Goal: Task Accomplishment & Management: Complete application form

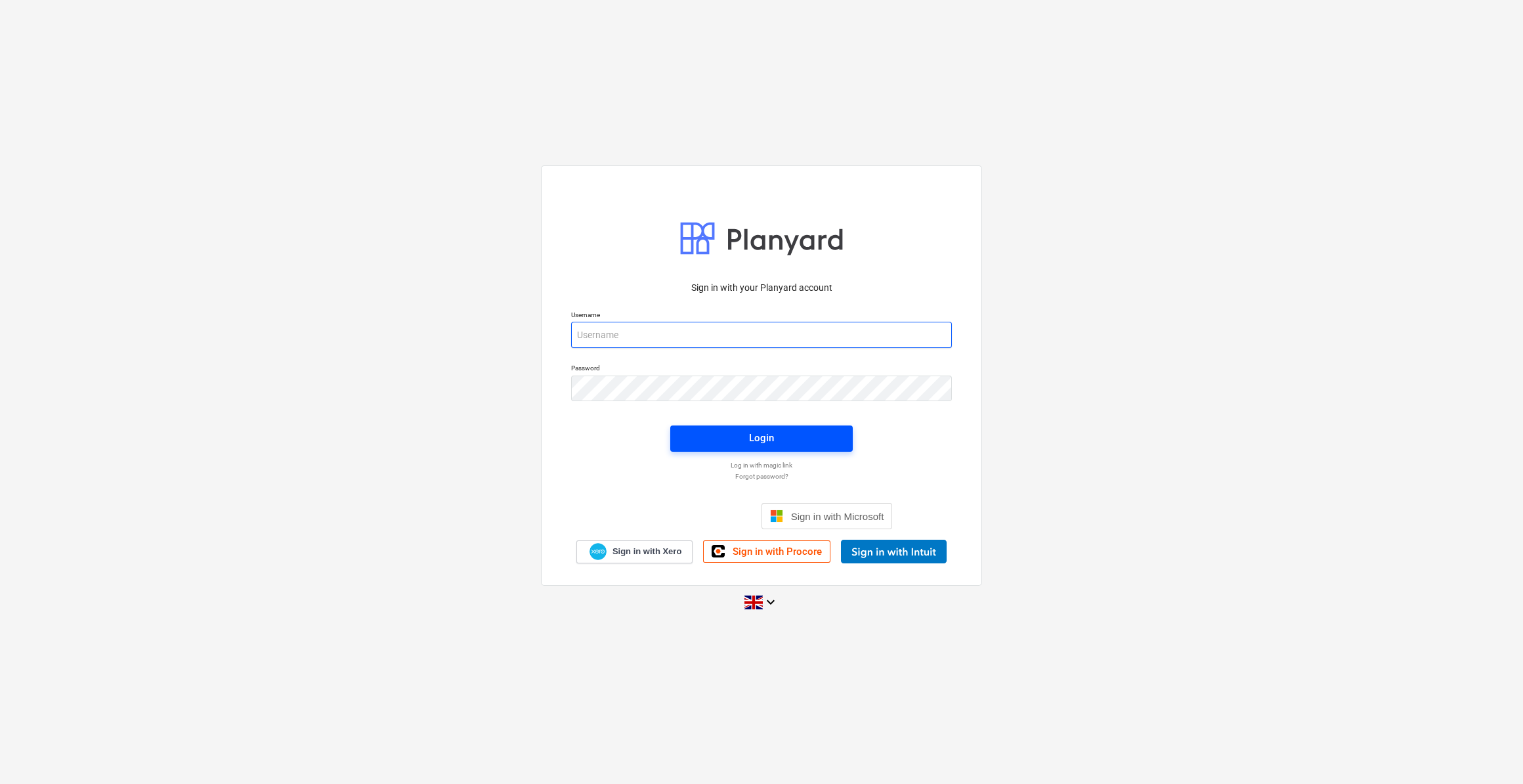
type input "[PERSON_NAME][EMAIL_ADDRESS][PERSON_NAME][DOMAIN_NAME]"
click at [765, 442] on div "Login" at bounding box center [761, 438] width 25 height 17
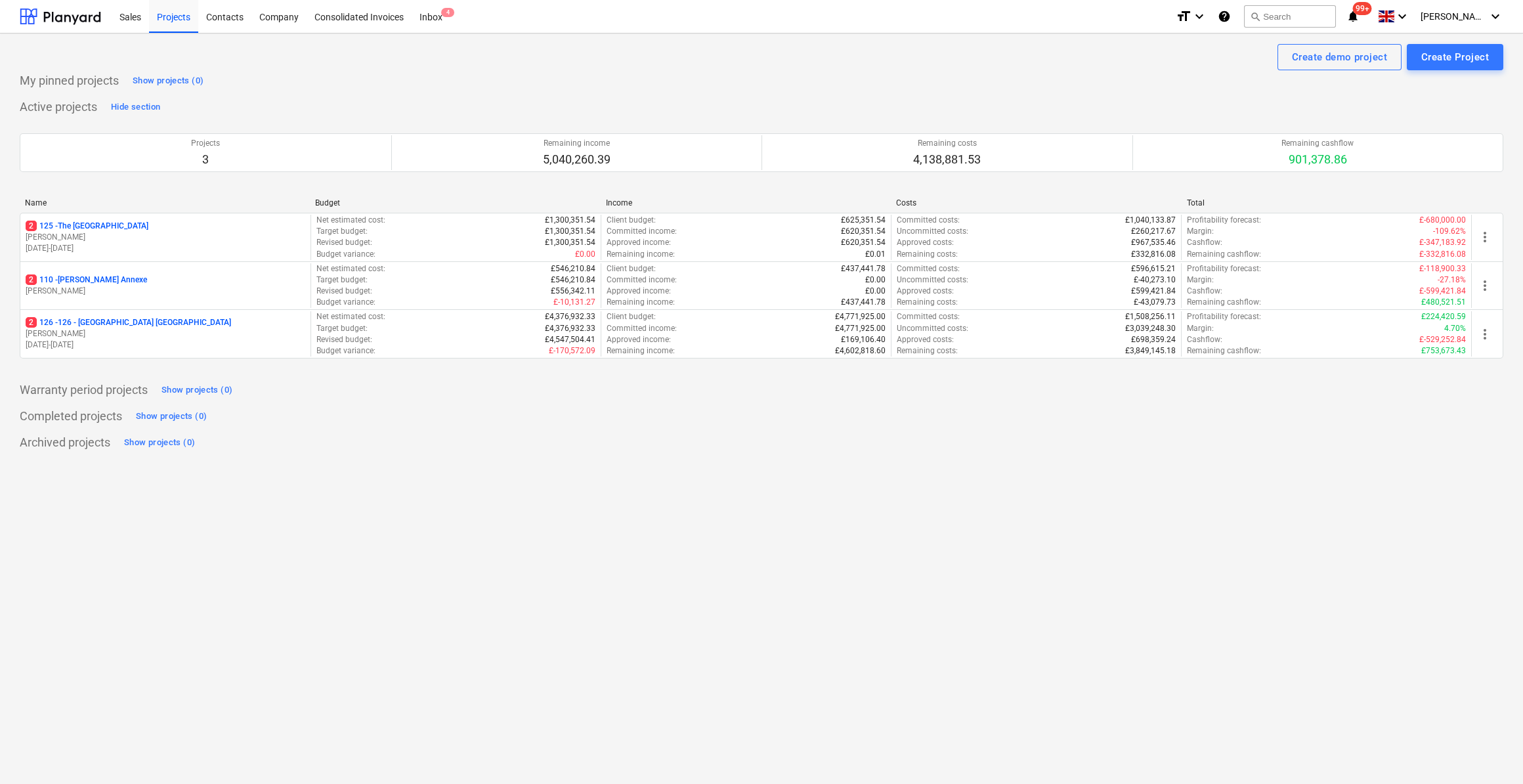
click at [85, 225] on p "2 125 - [GEOGRAPHIC_DATA]" at bounding box center [87, 226] width 123 height 11
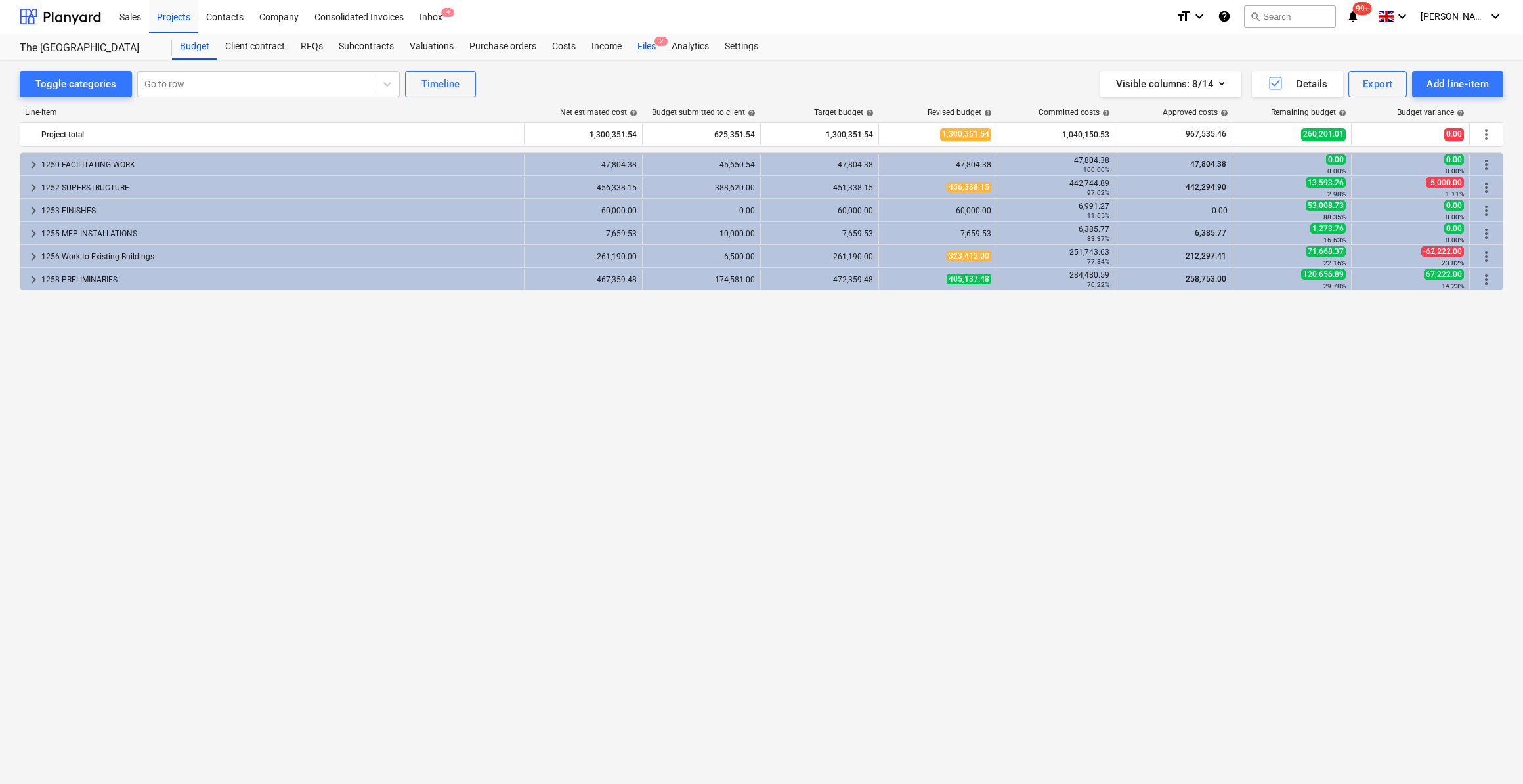
click at [647, 47] on div "Files 2" at bounding box center [647, 46] width 34 height 26
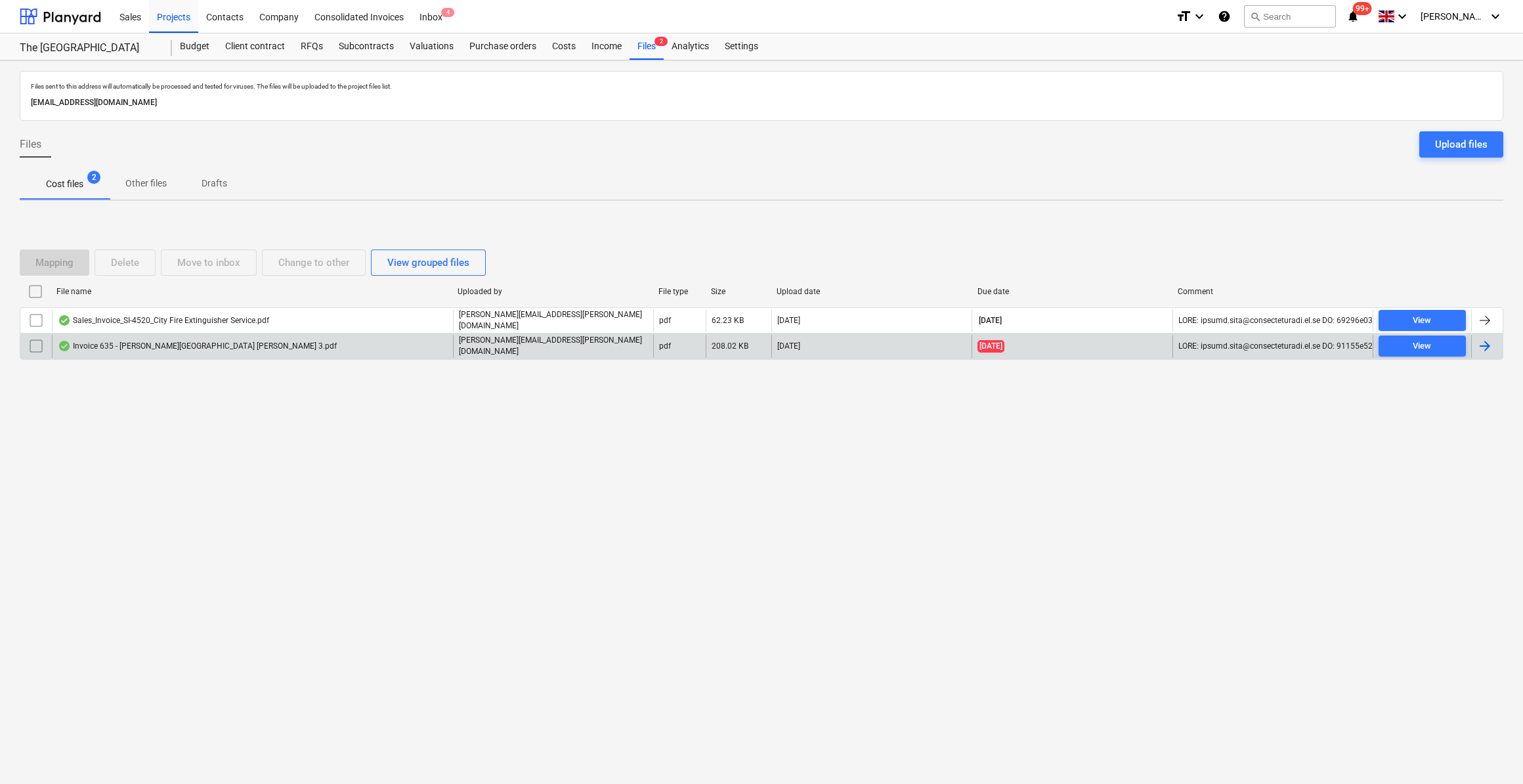
click at [1482, 343] on div at bounding box center [1485, 346] width 16 height 16
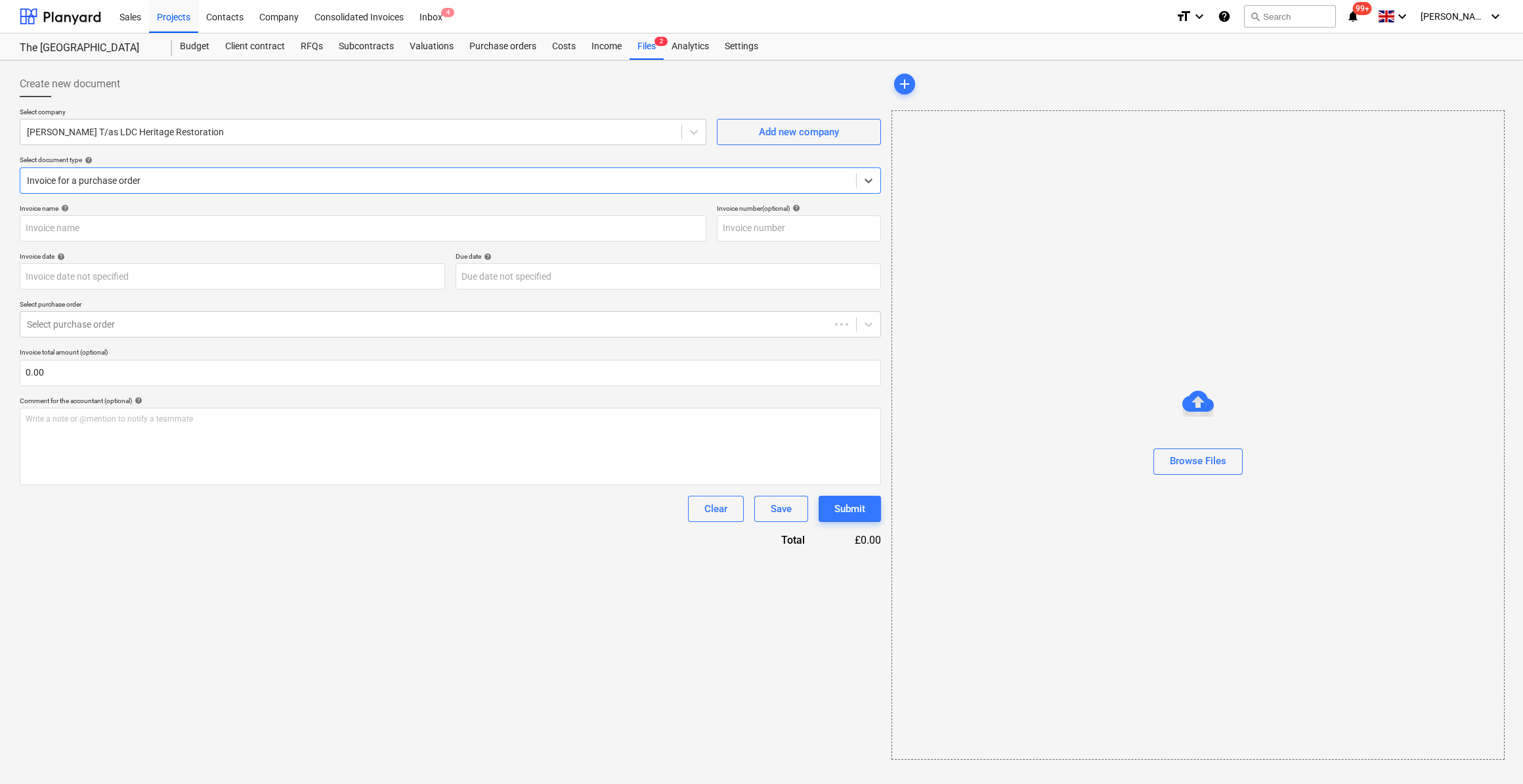
type input "000635"
type input "[DATE]"
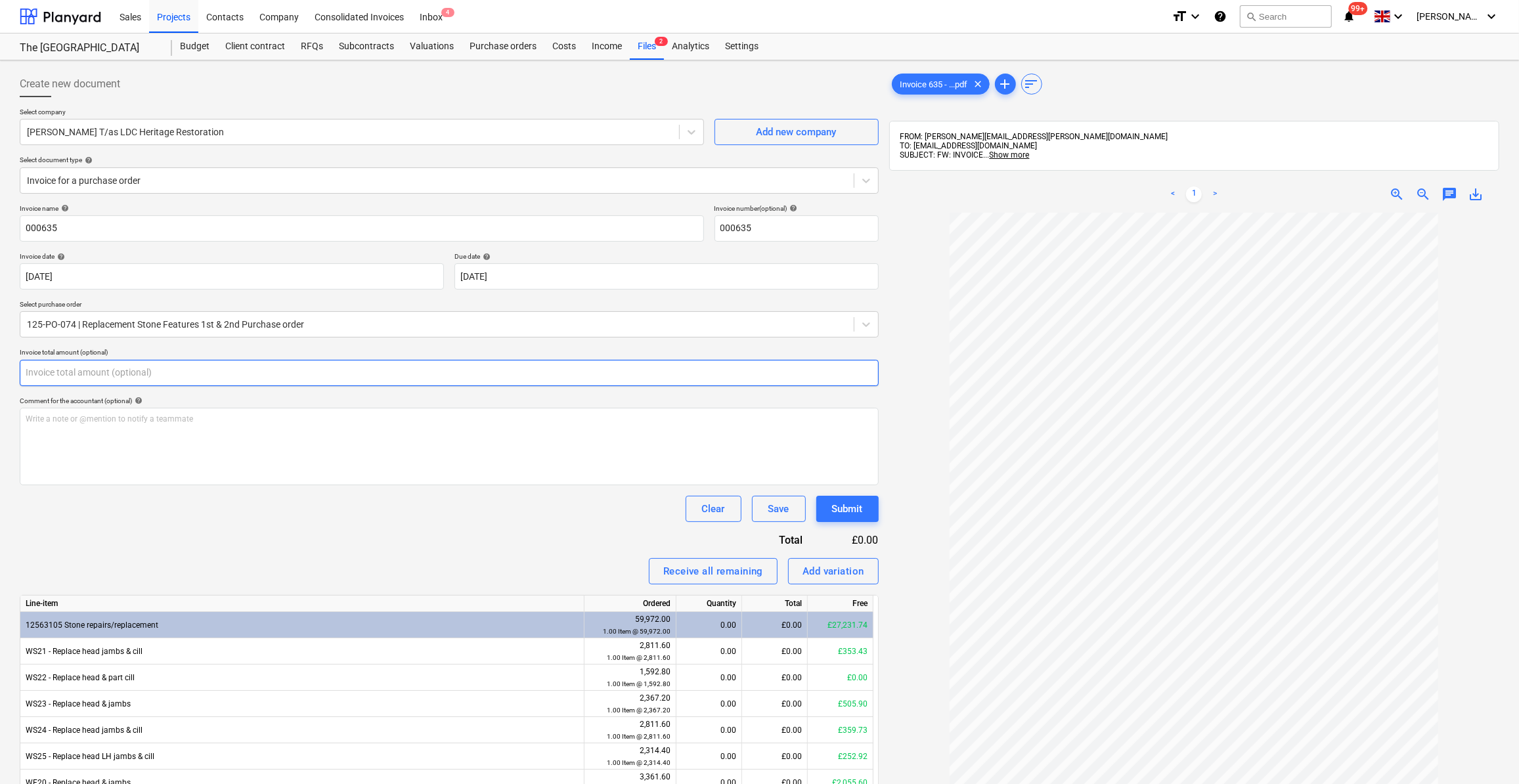
click at [60, 369] on input "text" at bounding box center [449, 373] width 859 height 26
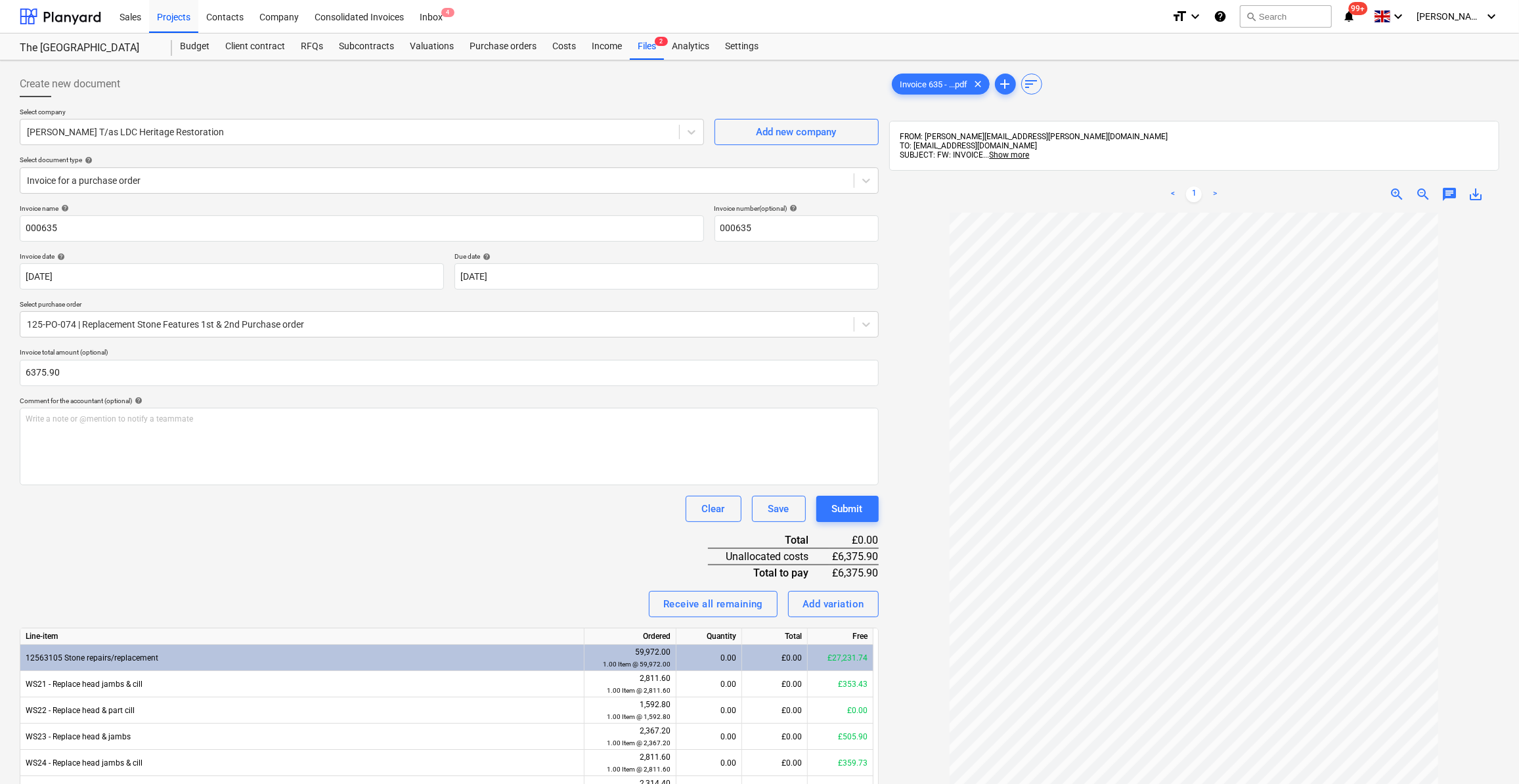
type input "6,375.90"
click at [392, 513] on div "Clear Save Submit" at bounding box center [449, 508] width 859 height 26
click at [1008, 81] on span "add" at bounding box center [1005, 83] width 16 height 16
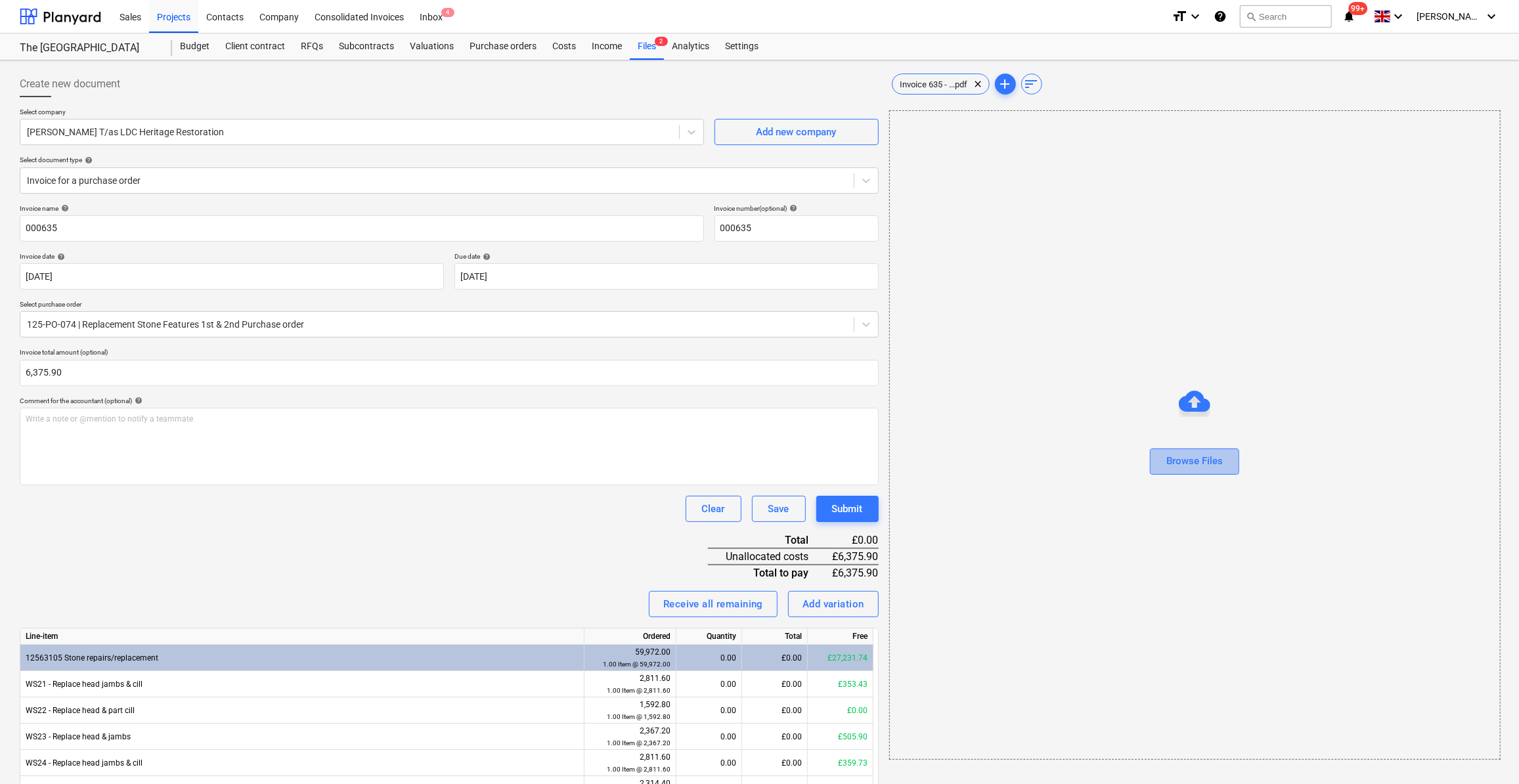
click at [1201, 461] on div "Browse Files" at bounding box center [1194, 460] width 56 height 17
click at [1264, 81] on span "sort" at bounding box center [1255, 83] width 16 height 16
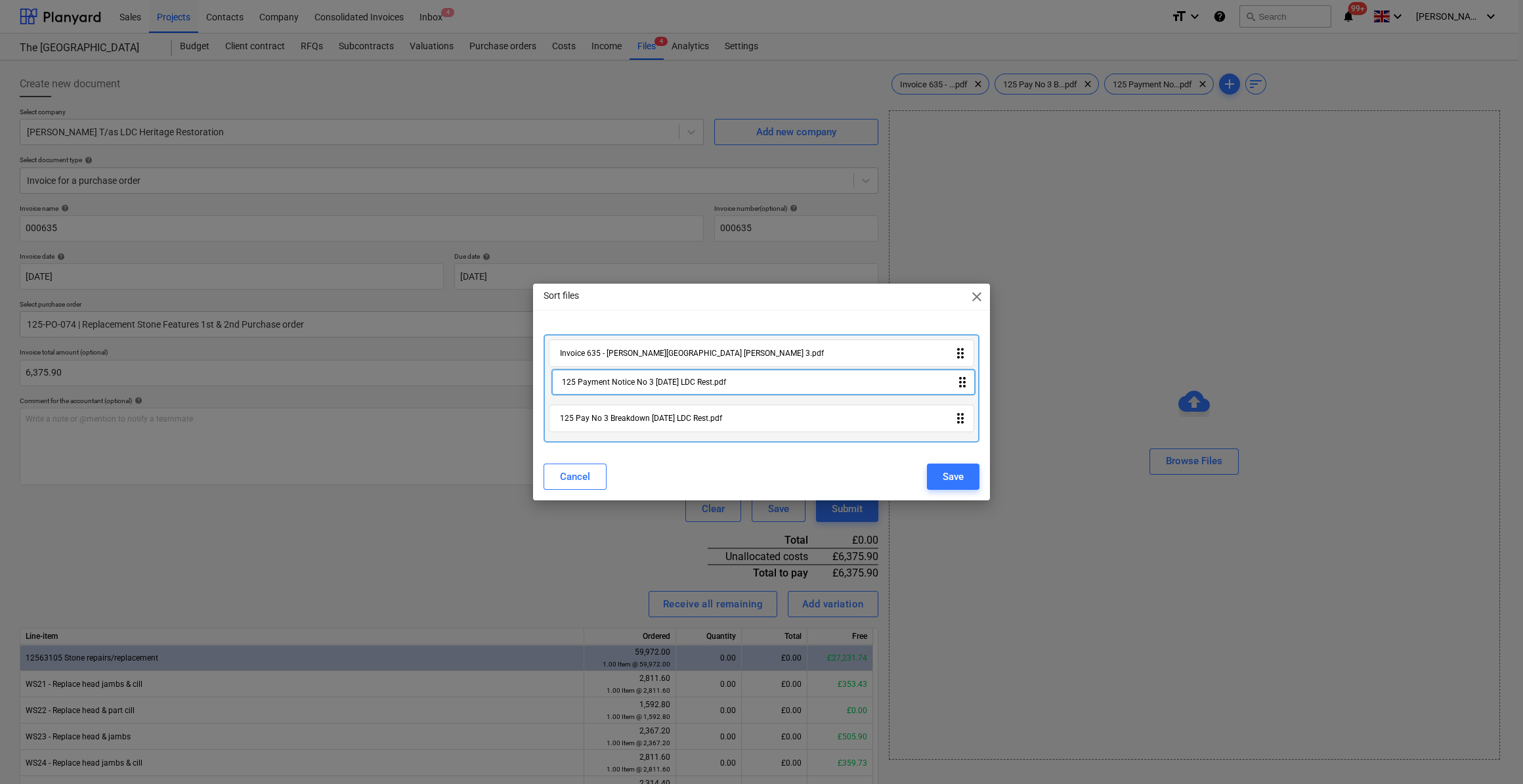
drag, startPoint x: 961, startPoint y: 426, endPoint x: 965, endPoint y: 383, distance: 43.2
click at [965, 383] on div "Invoice 635 - [PERSON_NAME][GEOGRAPHIC_DATA] [PERSON_NAME] 3.pdf drag_indicator…" at bounding box center [761, 388] width 436 height 108
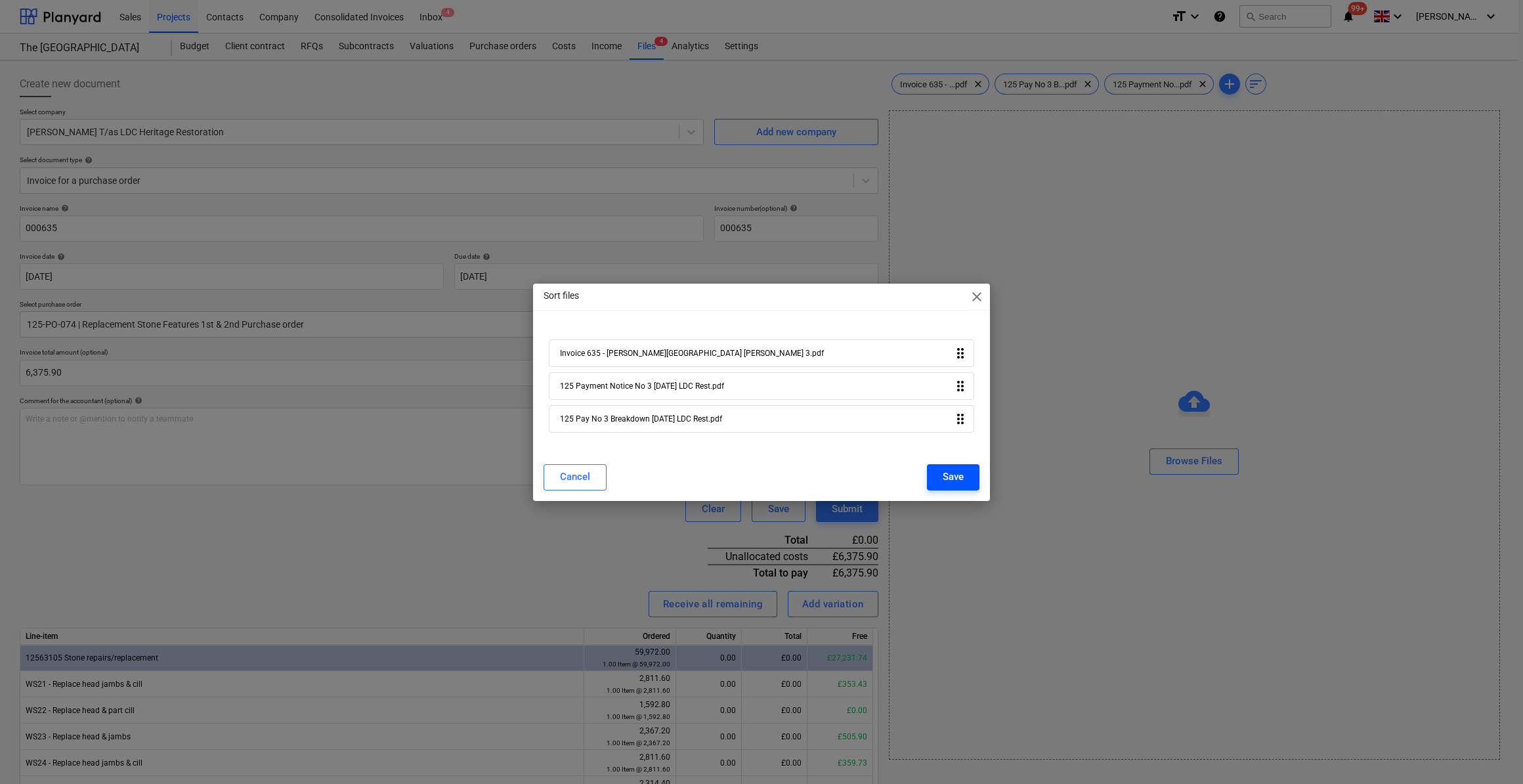
click at [964, 477] on button "Save" at bounding box center [953, 477] width 52 height 26
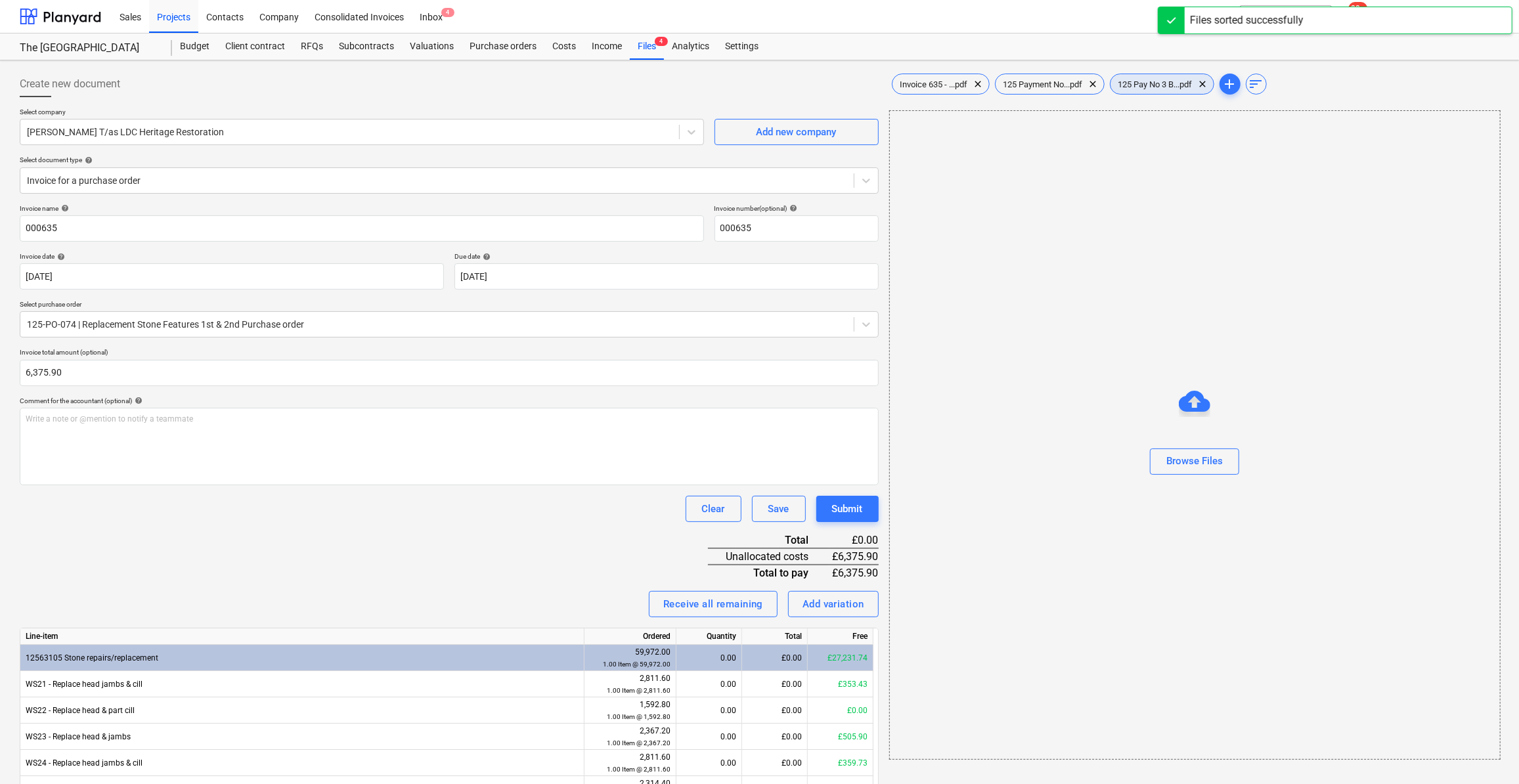
click at [1162, 85] on span "125 Pay No 3 B...pdf" at bounding box center [1155, 84] width 90 height 10
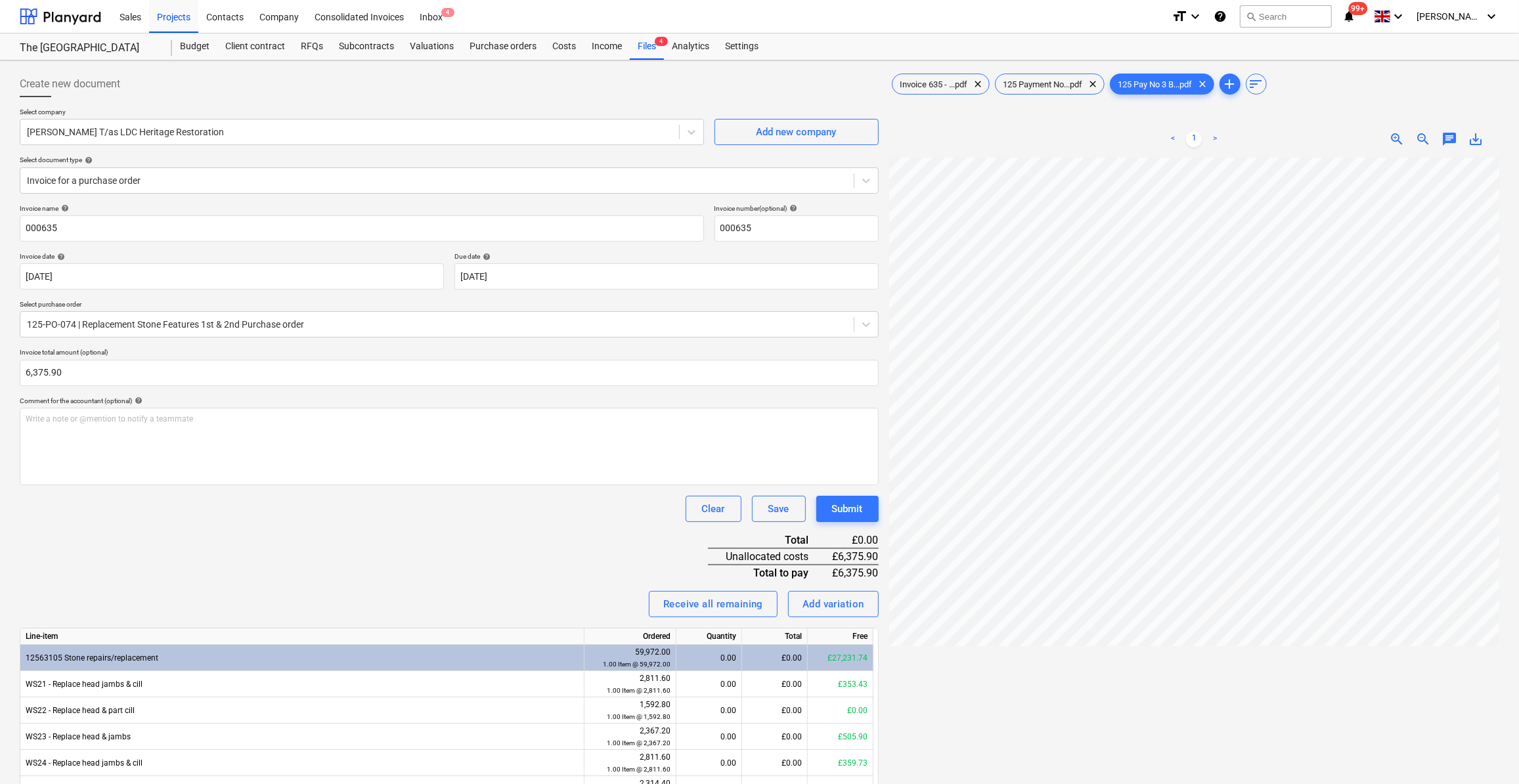
click at [1396, 138] on span "zoom_in" at bounding box center [1396, 139] width 16 height 16
click at [1396, 138] on span "zoom_in" at bounding box center [1396, 139] width 16 height 16
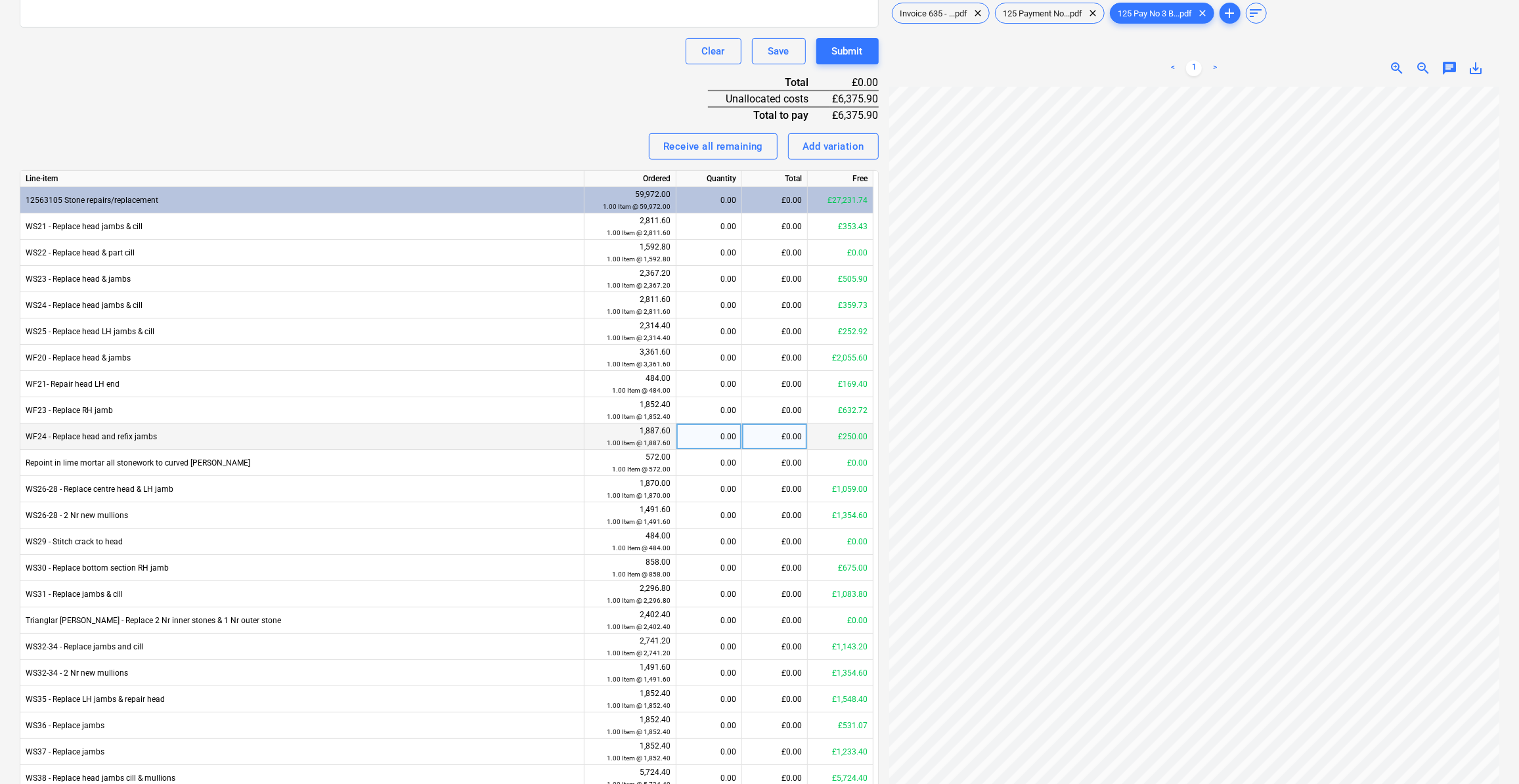
scroll to position [81, 582]
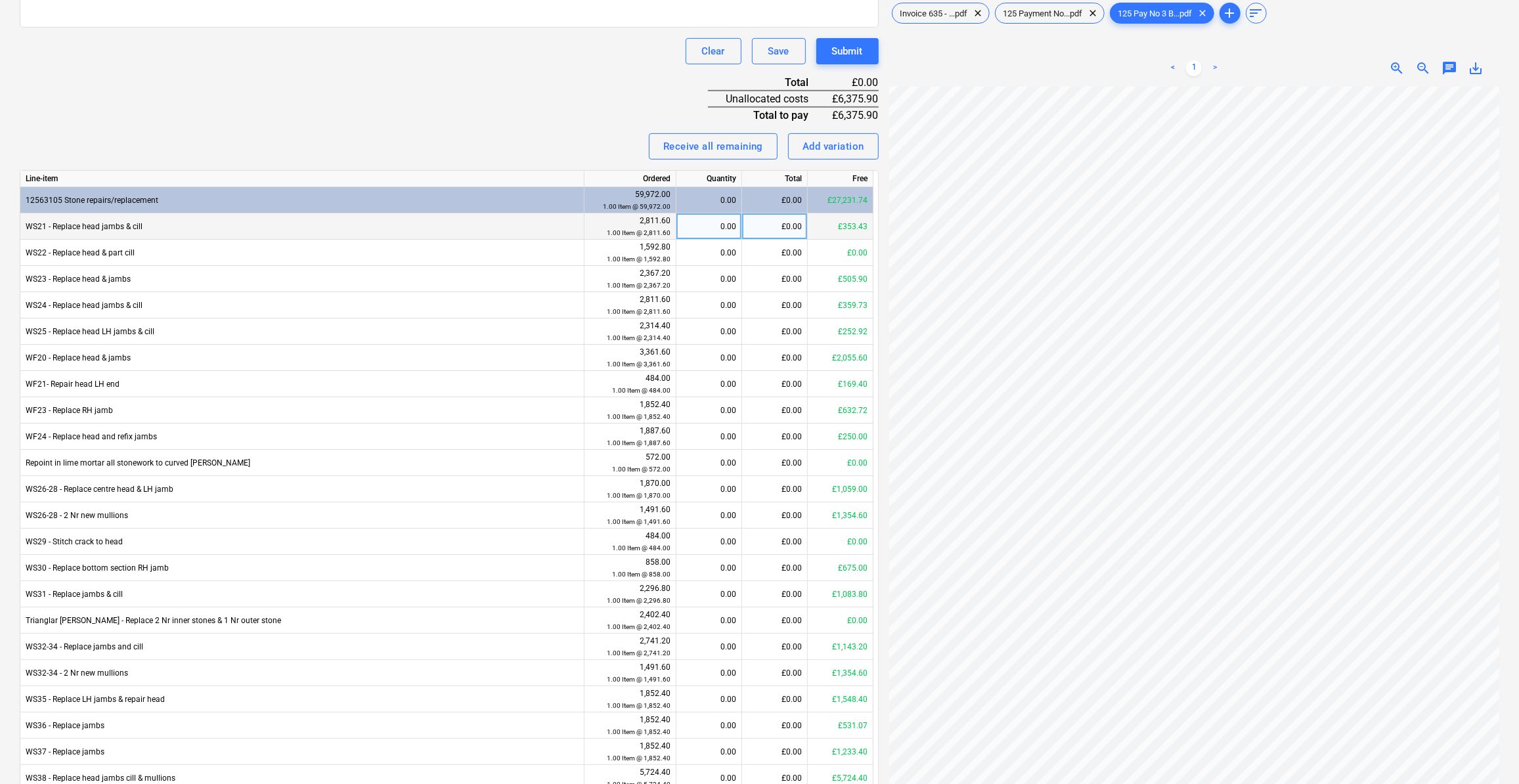
click at [791, 227] on div "£0.00" at bounding box center [775, 226] width 66 height 26
type input "353.43"
type input "5"
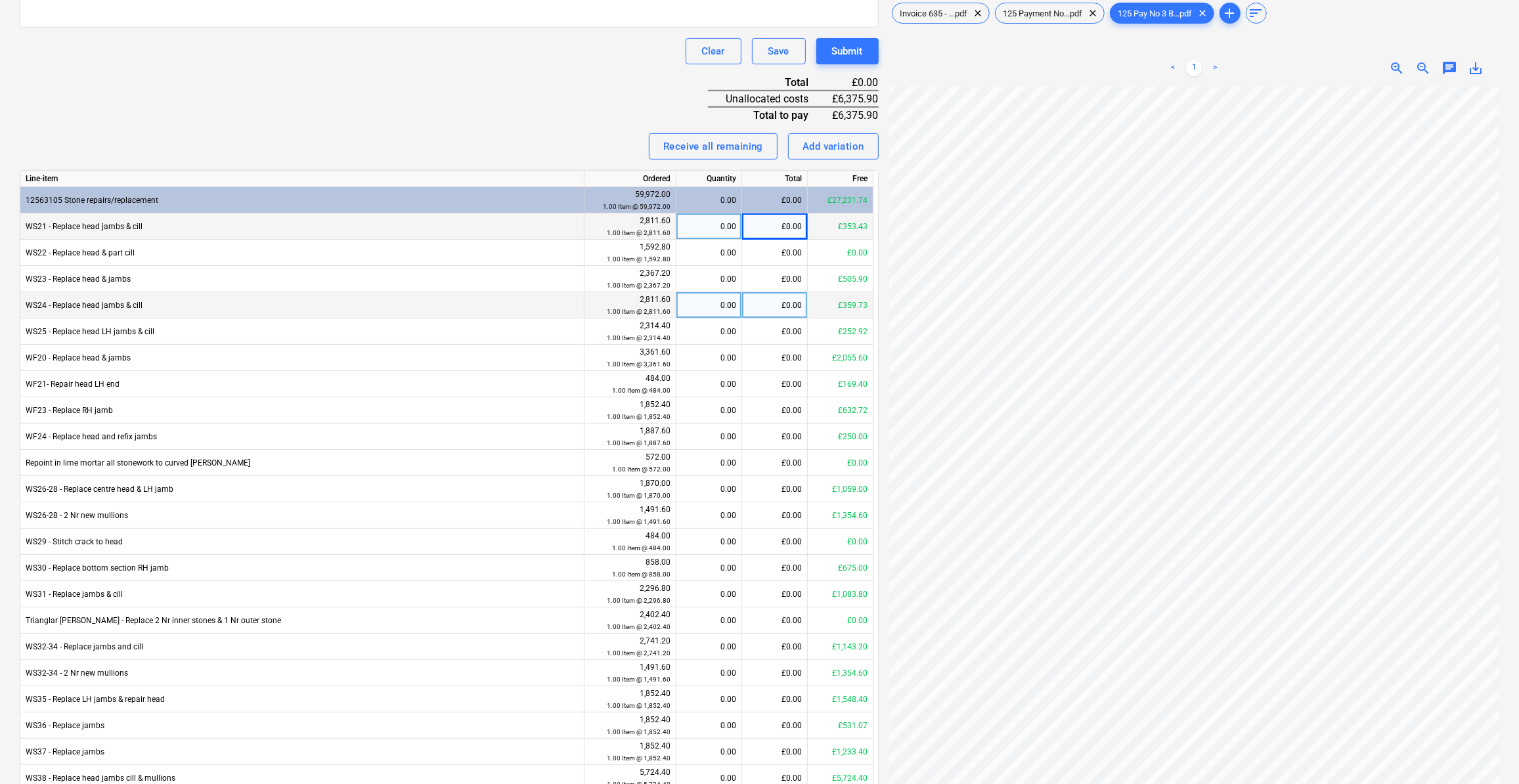
click at [766, 299] on div "£0.00" at bounding box center [775, 305] width 66 height 26
click at [765, 218] on div "£0.00" at bounding box center [775, 226] width 66 height 26
type input "353.43"
click at [768, 276] on div "£0.00" at bounding box center [775, 278] width 66 height 26
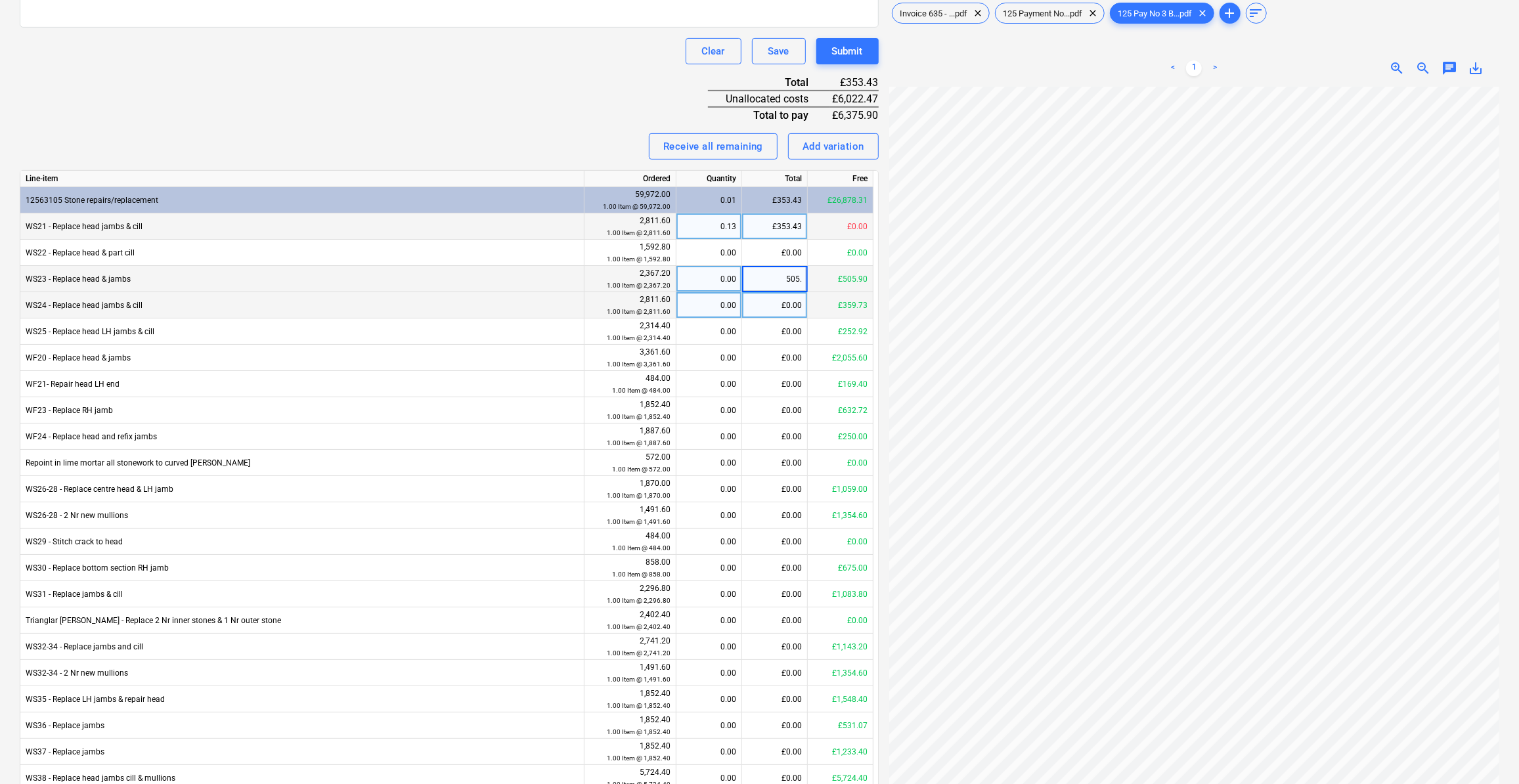
type input "505.9"
click at [773, 304] on div "£0.00" at bounding box center [775, 305] width 66 height 26
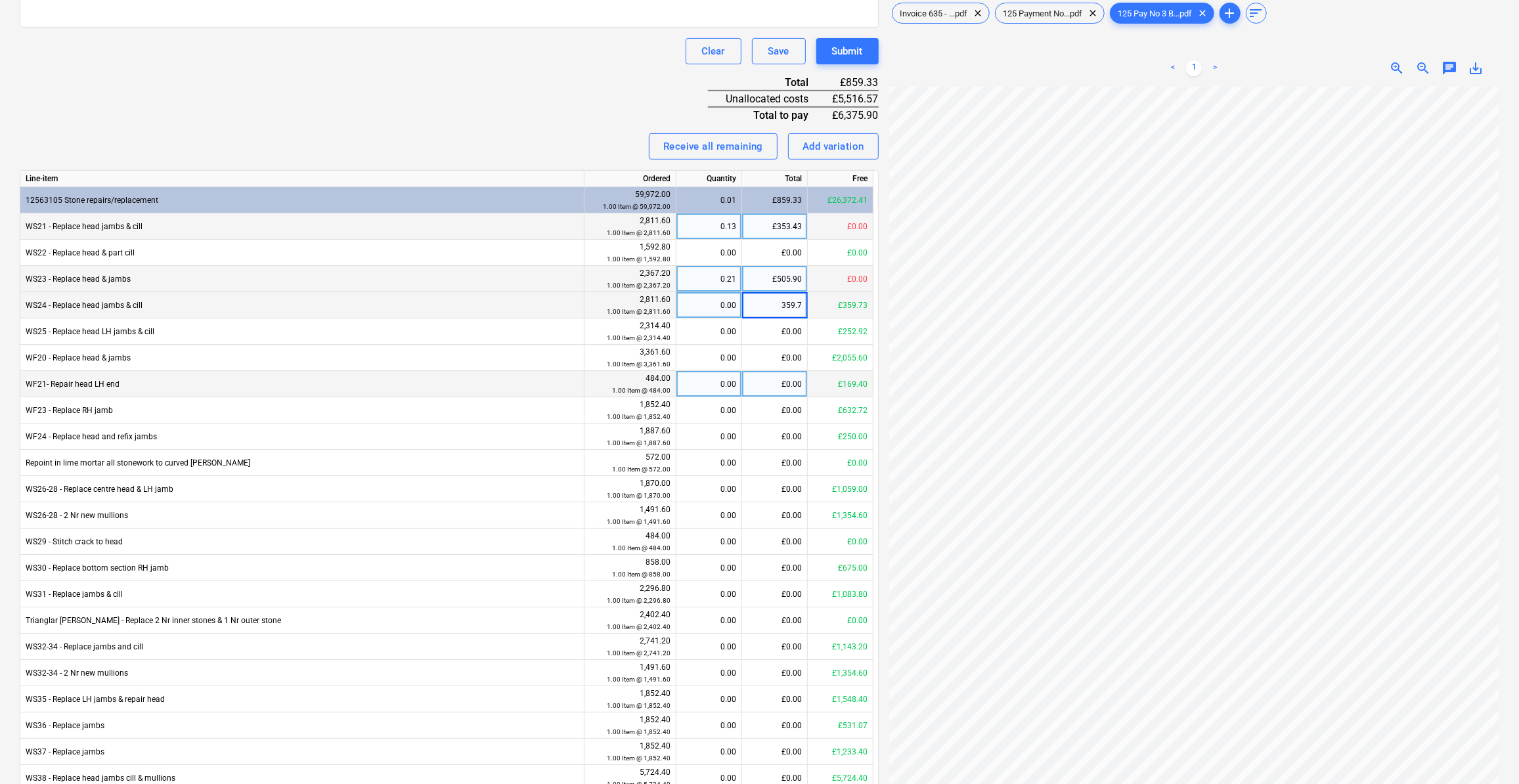
type input "359.73"
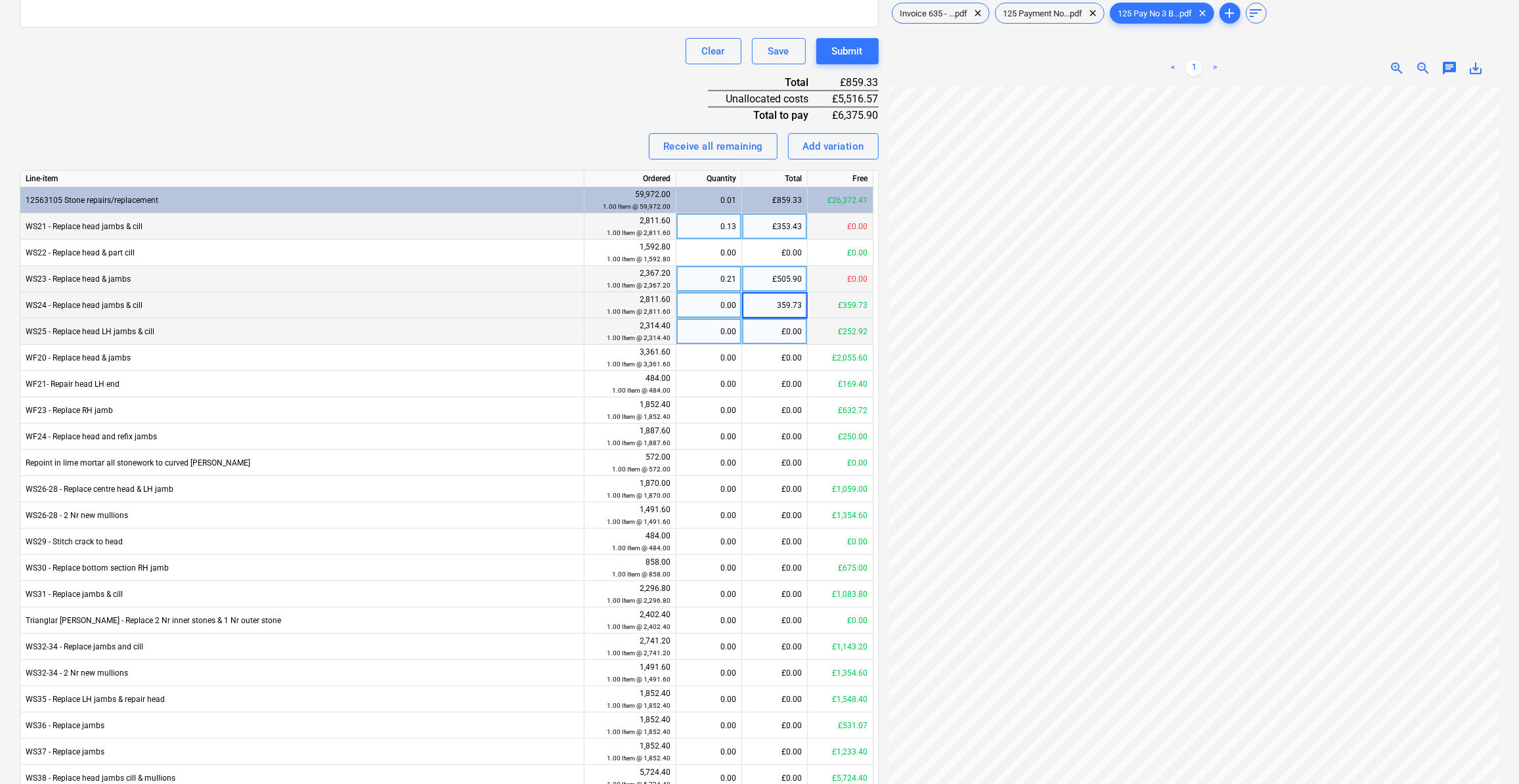
click at [775, 329] on div "£0.00" at bounding box center [775, 331] width 66 height 26
type input "252.92"
click at [782, 359] on div "£0.00" at bounding box center [775, 358] width 66 height 26
click at [787, 358] on div "£0.00" at bounding box center [775, 358] width 66 height 26
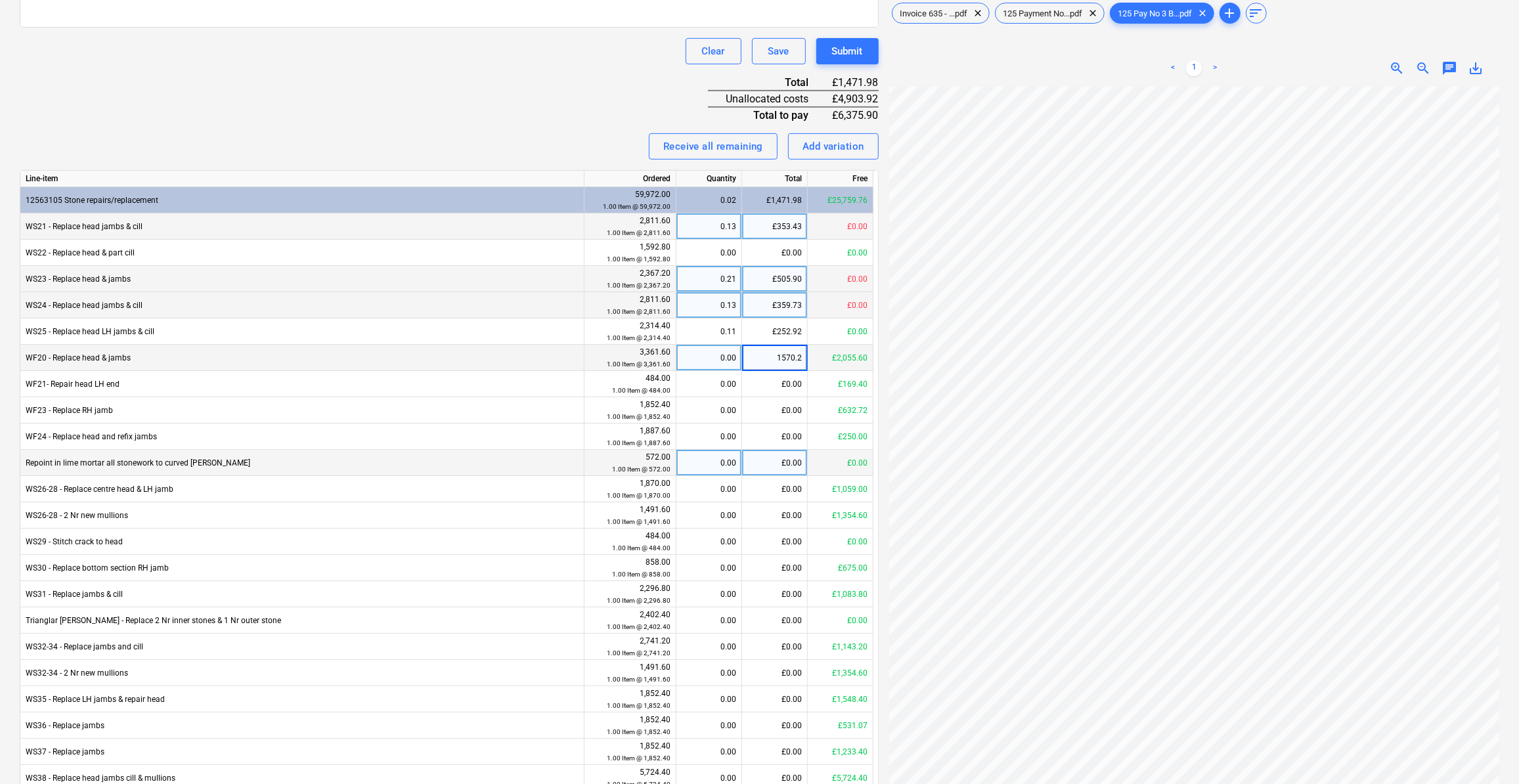
type input "1570.20"
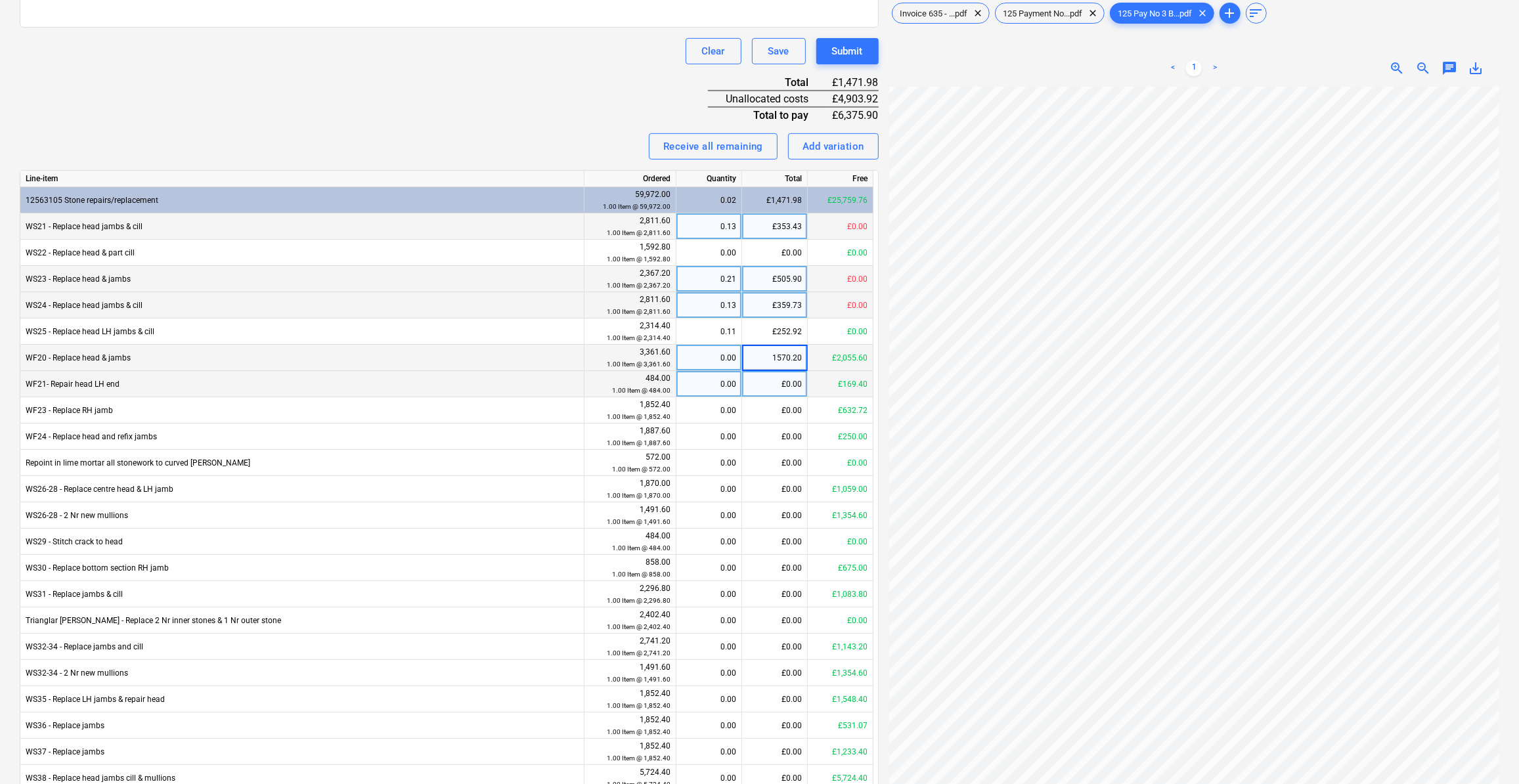
click at [769, 387] on div "£0.00" at bounding box center [775, 384] width 66 height 26
click at [782, 411] on div "£0.00" at bounding box center [775, 410] width 66 height 26
type input "632.72"
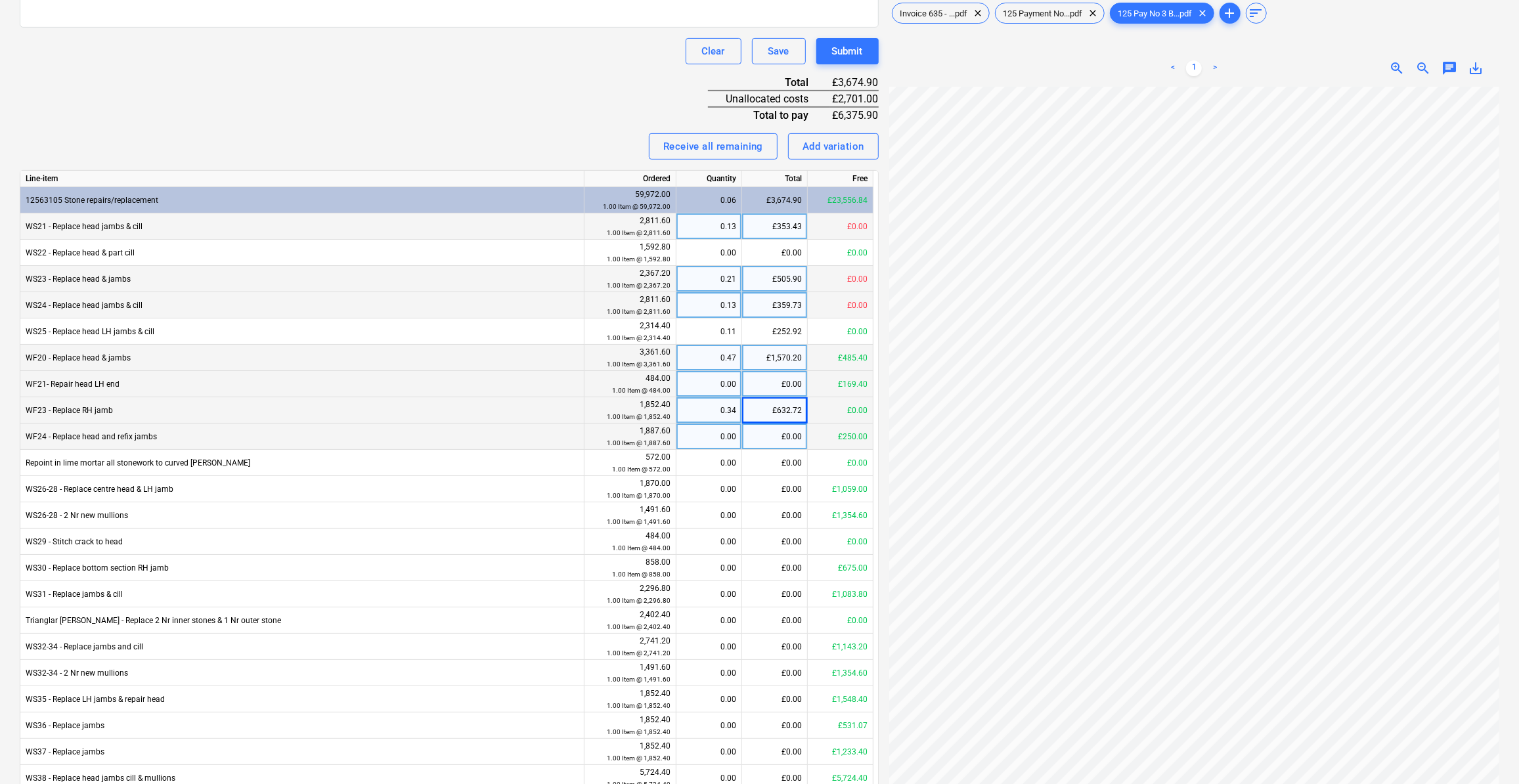
click at [771, 440] on div "£0.00" at bounding box center [775, 436] width 66 height 26
click at [820, 436] on div "£250.00" at bounding box center [840, 436] width 66 height 26
click at [782, 438] on div "£0.00" at bounding box center [775, 436] width 66 height 26
type input "250"
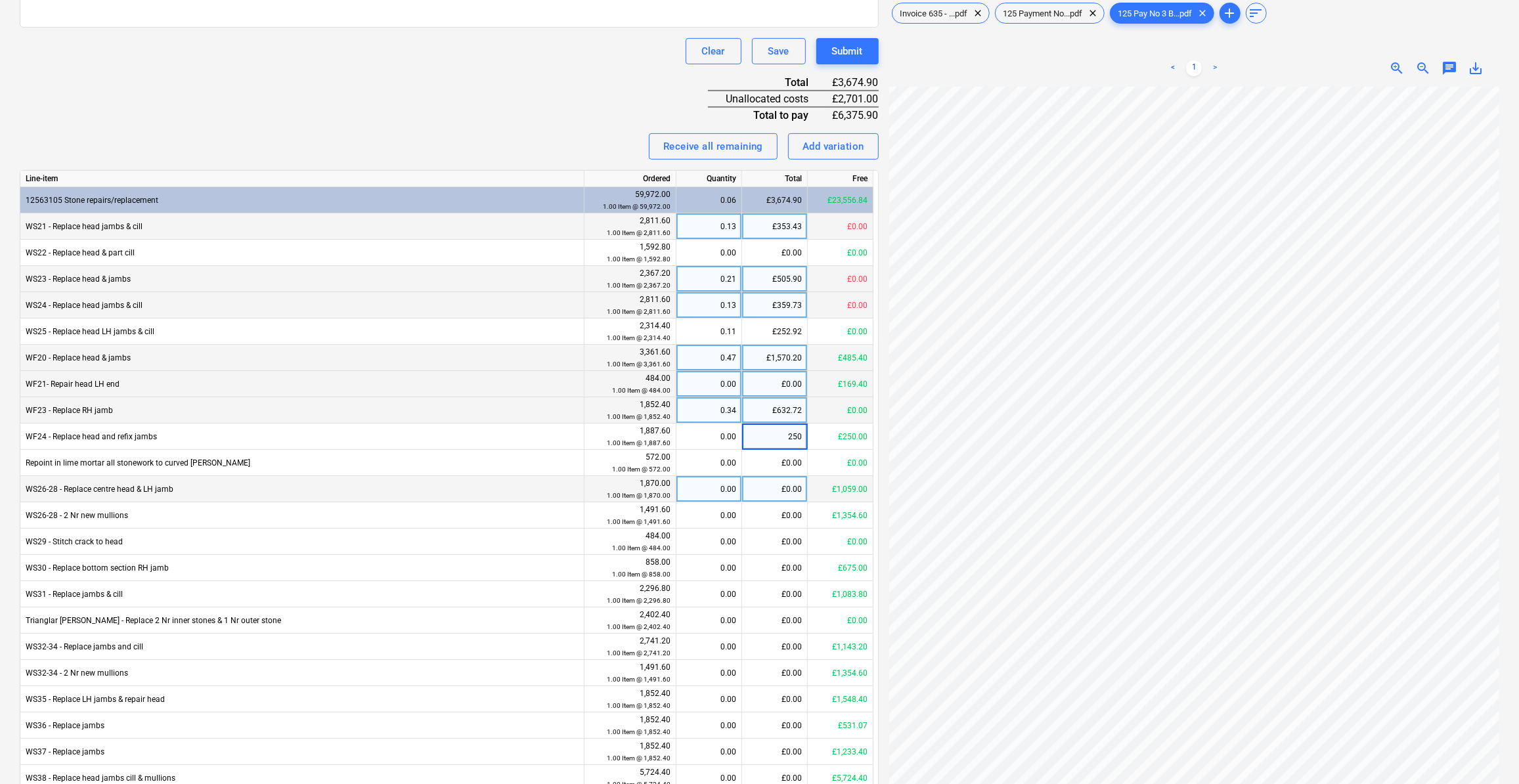
click at [762, 494] on div "£0.00" at bounding box center [775, 489] width 66 height 26
click at [786, 489] on div "£0.00" at bounding box center [775, 489] width 66 height 26
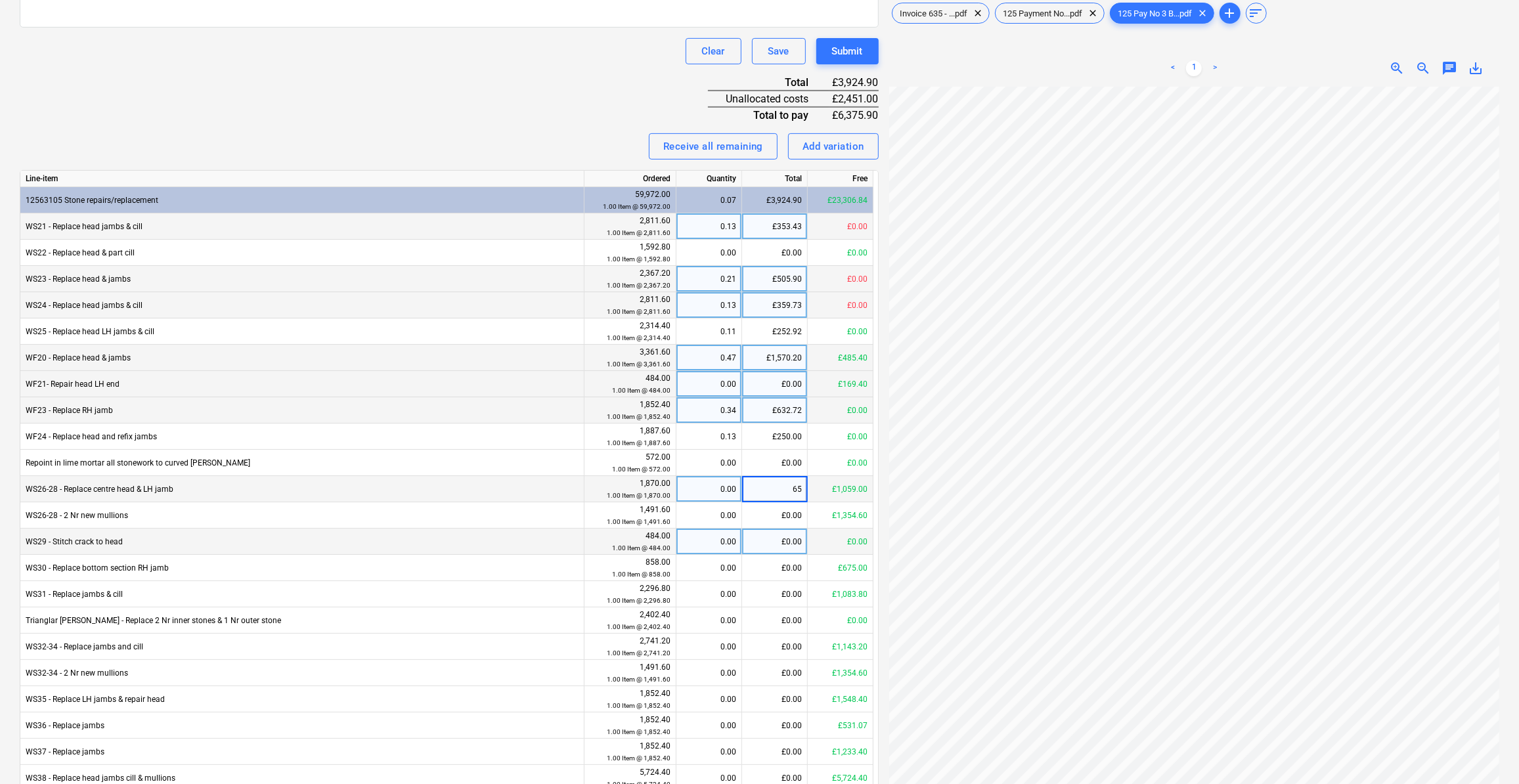
type input "650"
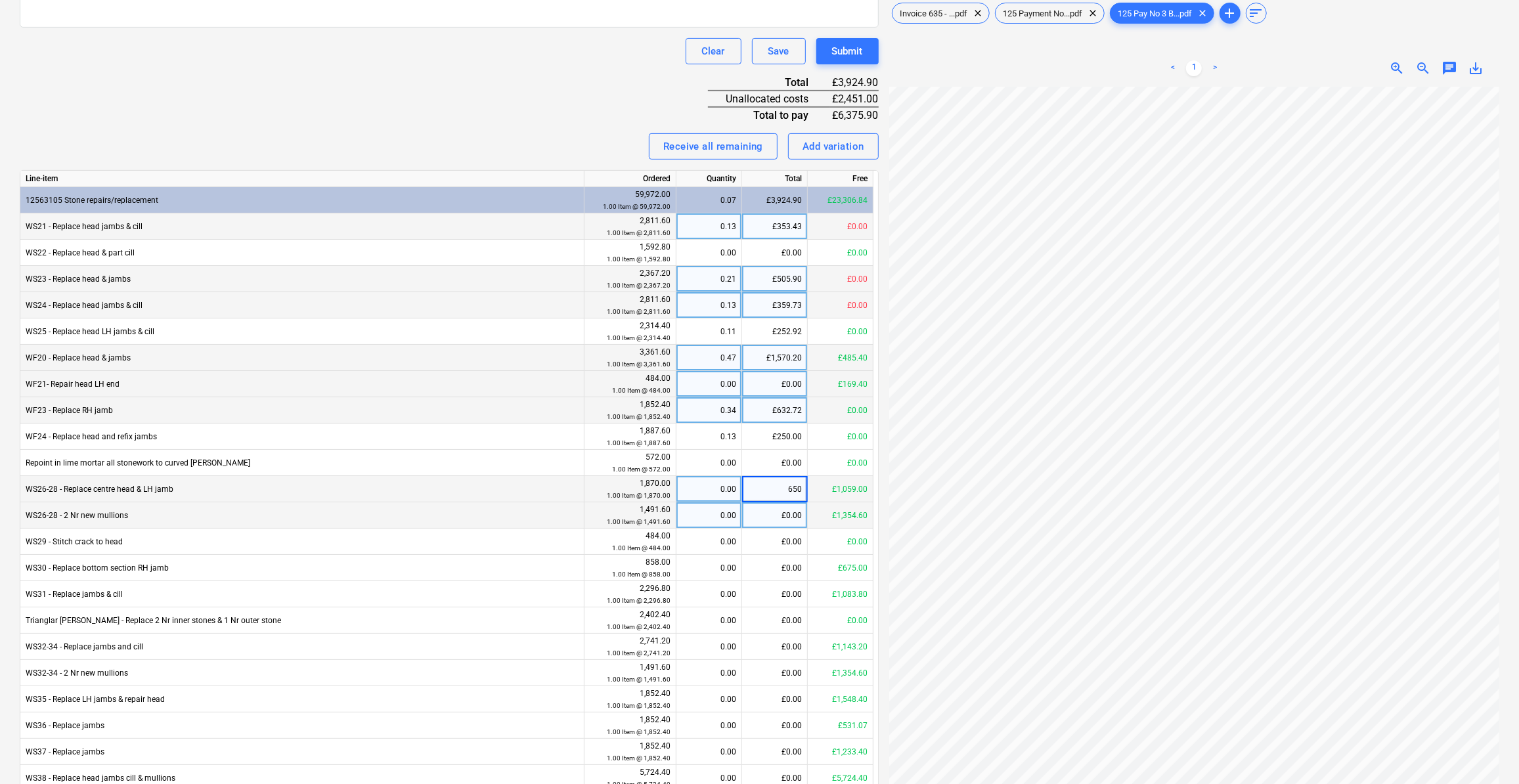
click at [753, 522] on div "£0.00" at bounding box center [775, 515] width 66 height 26
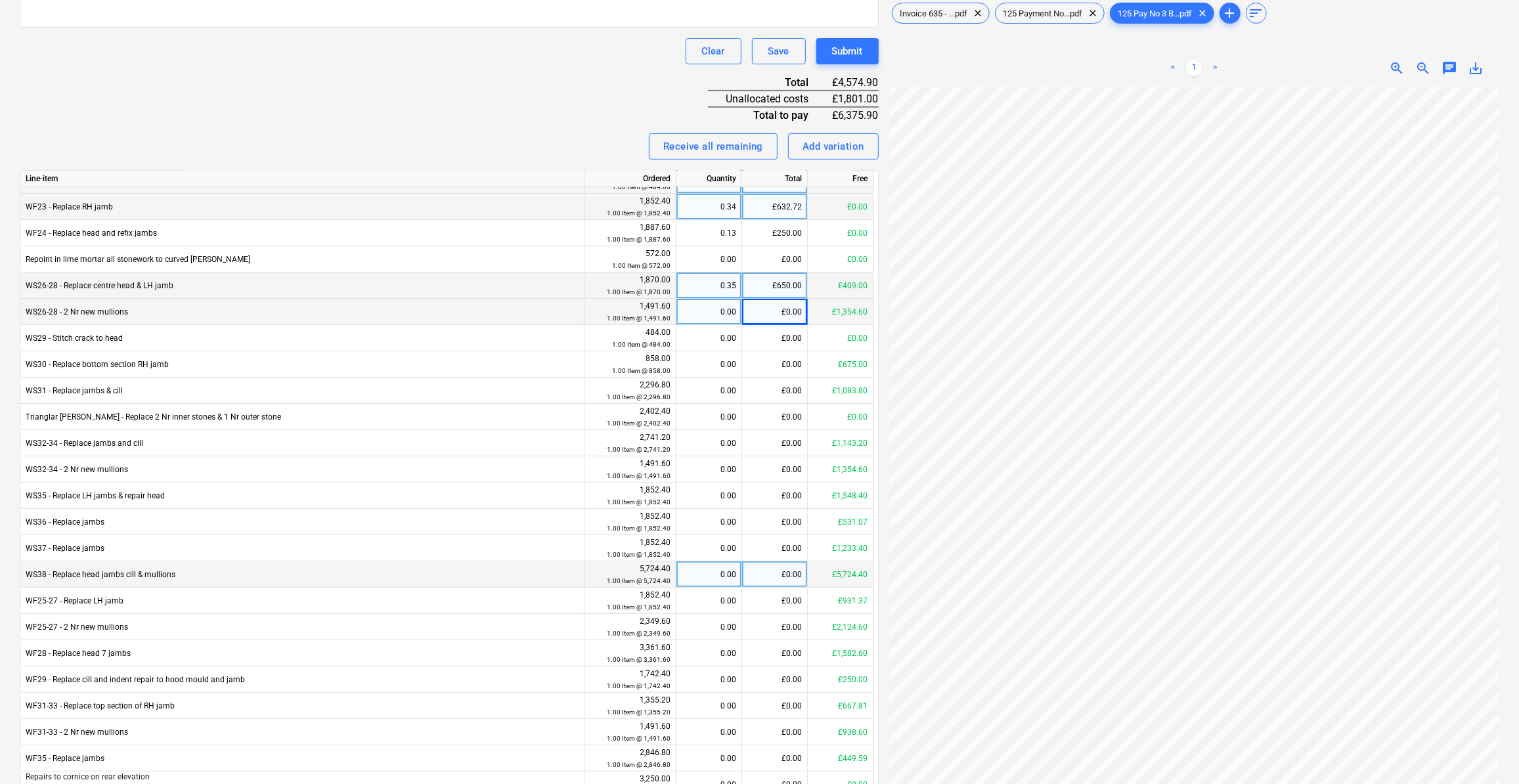
scroll to position [517, 0]
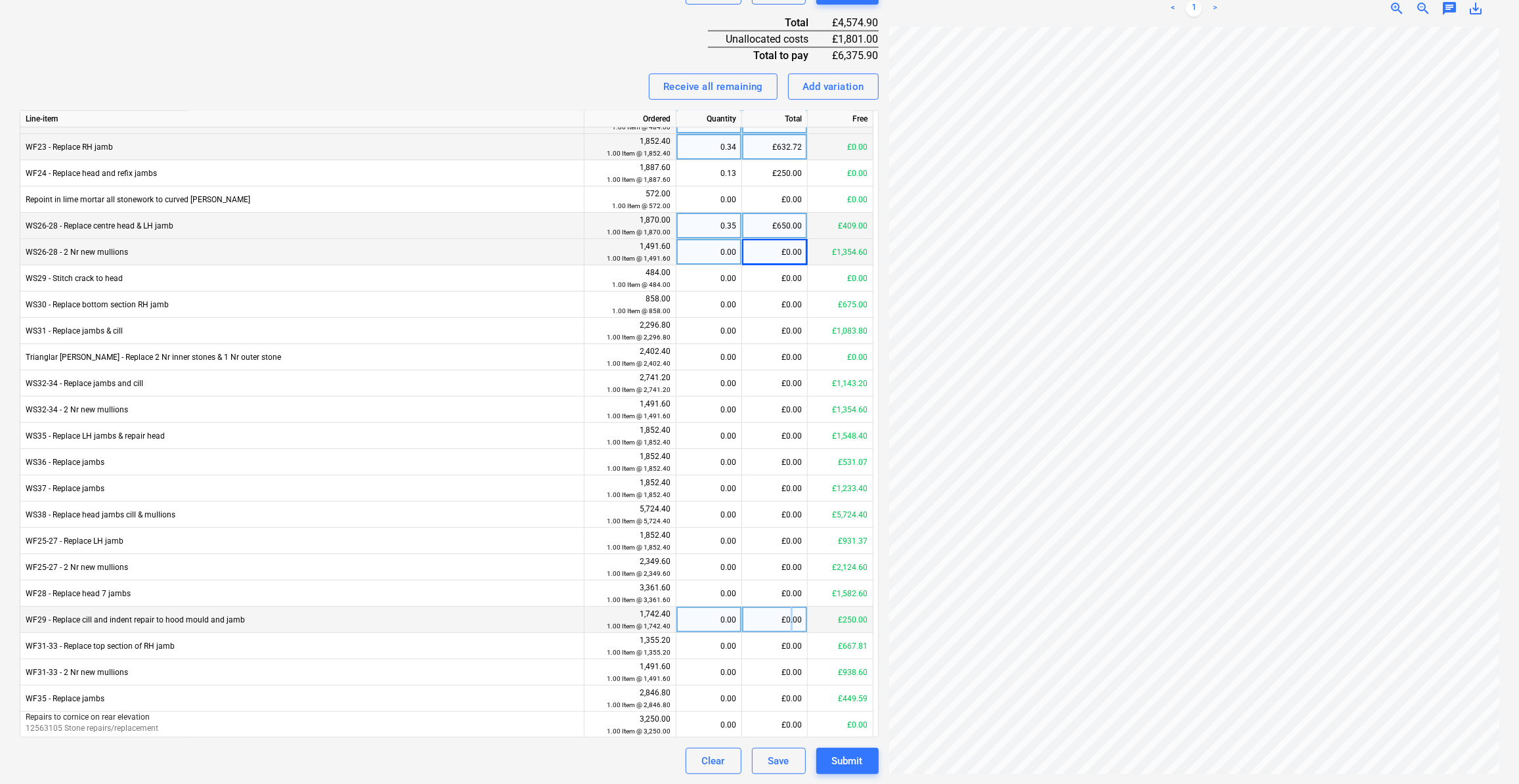
click at [794, 617] on div "£0.00" at bounding box center [775, 619] width 66 height 26
type input "250"
click at [456, 618] on div "WF29 - Replace cill and indent repair to hood mould and jamb" at bounding box center [302, 619] width 564 height 26
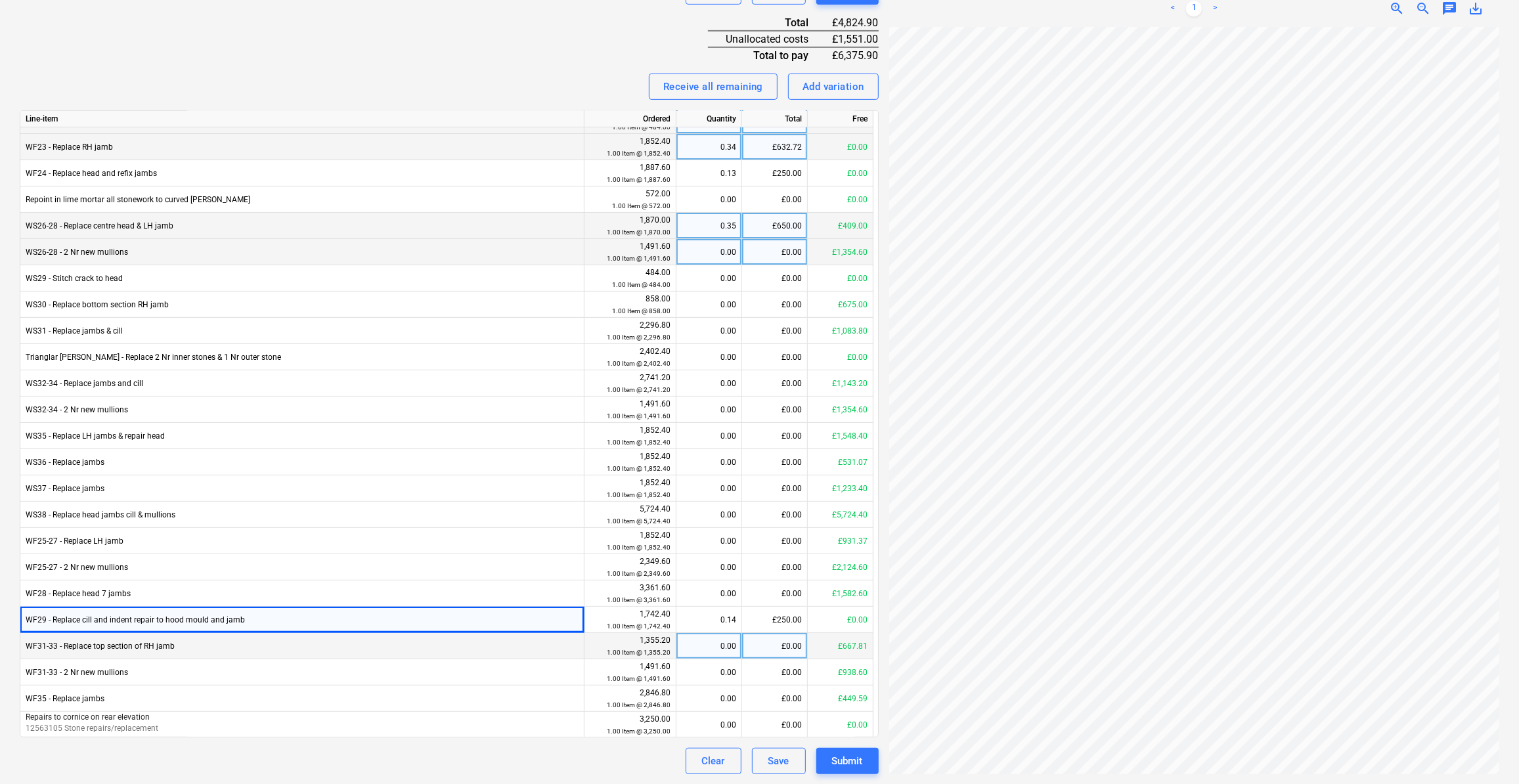
click at [788, 647] on div "£0.00" at bounding box center [775, 646] width 66 height 26
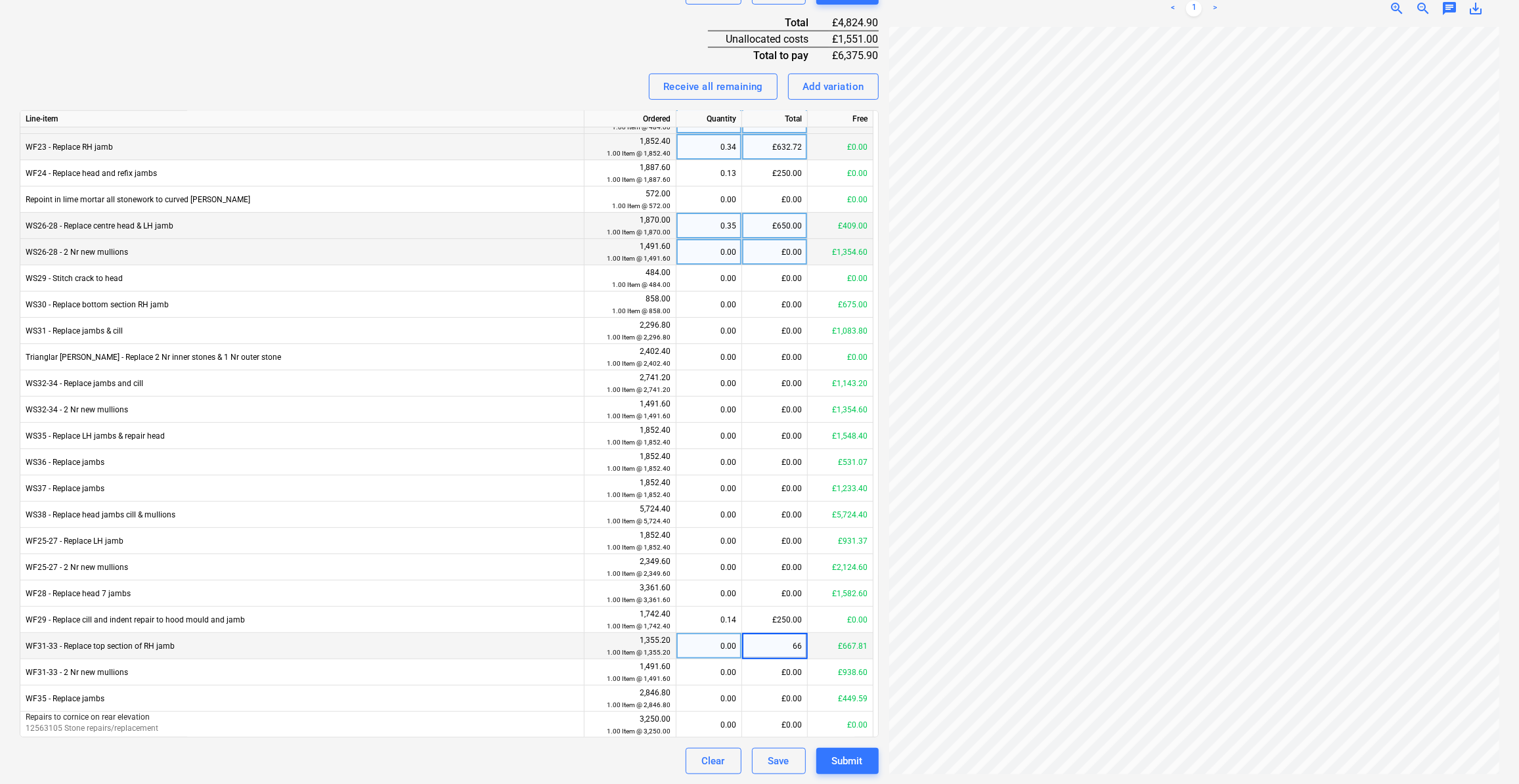
type input "6"
type input "0"
click at [792, 590] on div "£0.00" at bounding box center [775, 593] width 66 height 26
type input "1081.4"
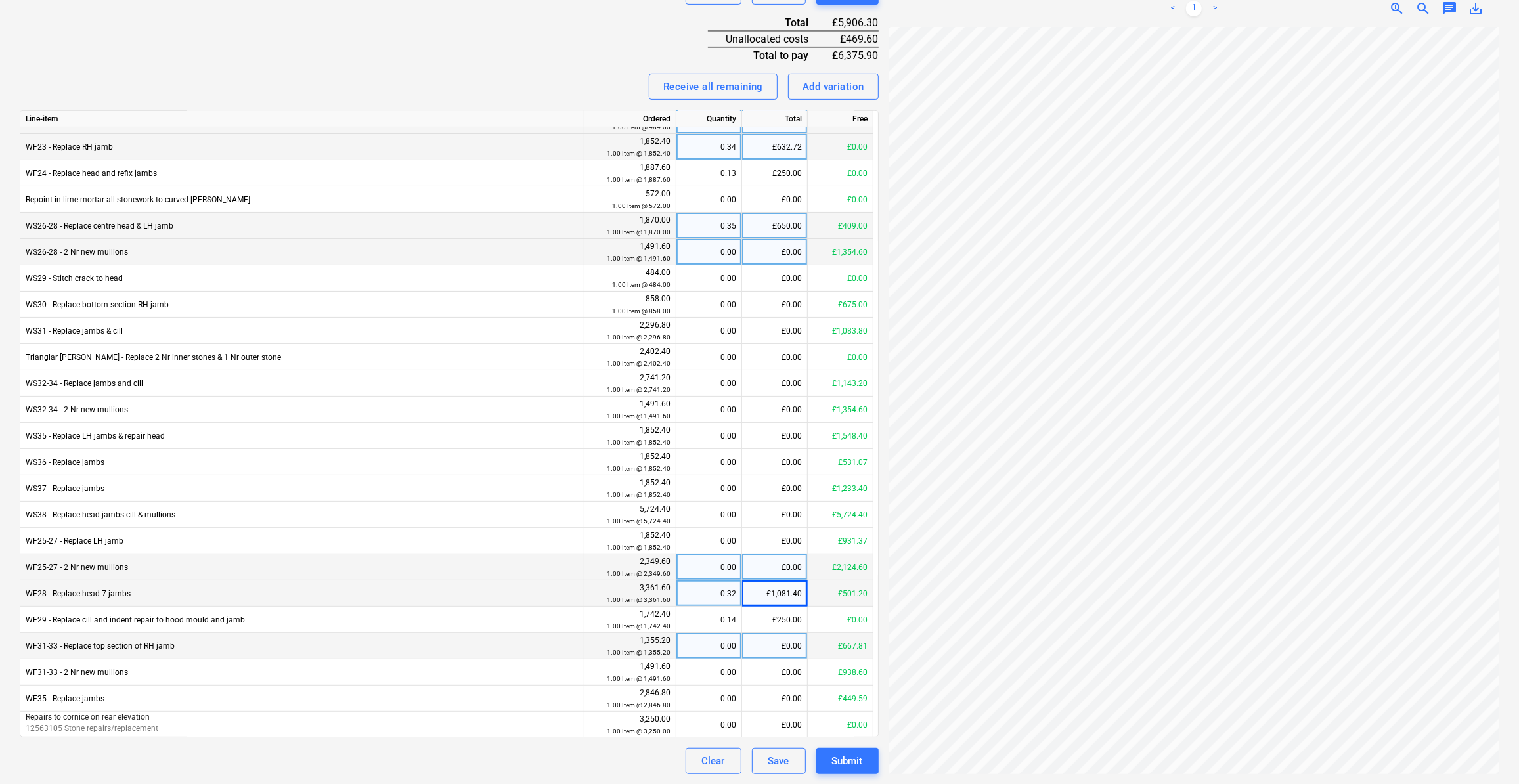
click at [792, 564] on div "£0.00" at bounding box center [775, 567] width 66 height 26
click at [730, 408] on div "0.00" at bounding box center [708, 409] width 54 height 26
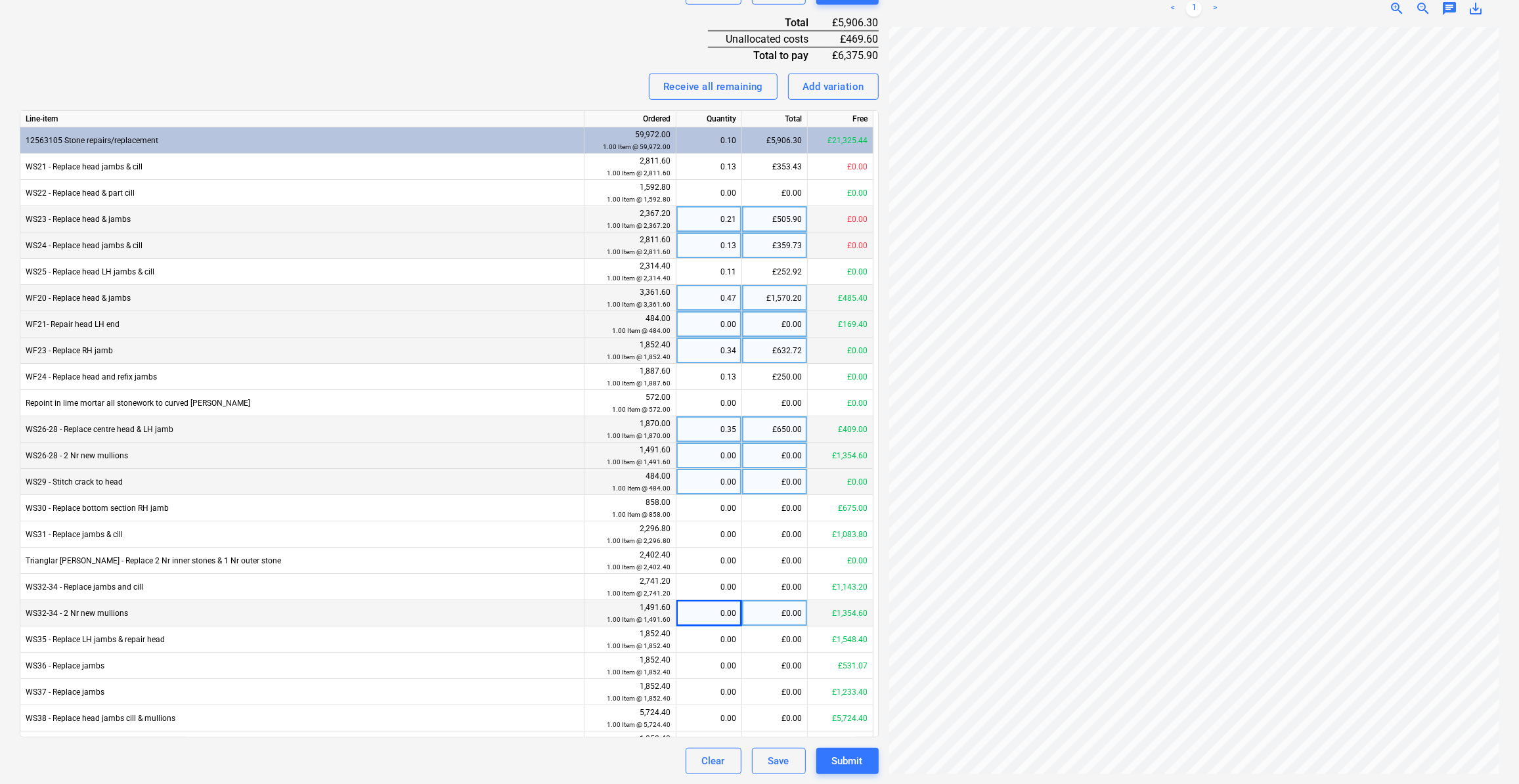
scroll to position [33, 640]
click at [854, 485] on div "Create new document Select company [PERSON_NAME] T/as LDC Heritage Restoration …" at bounding box center [759, 164] width 1490 height 1231
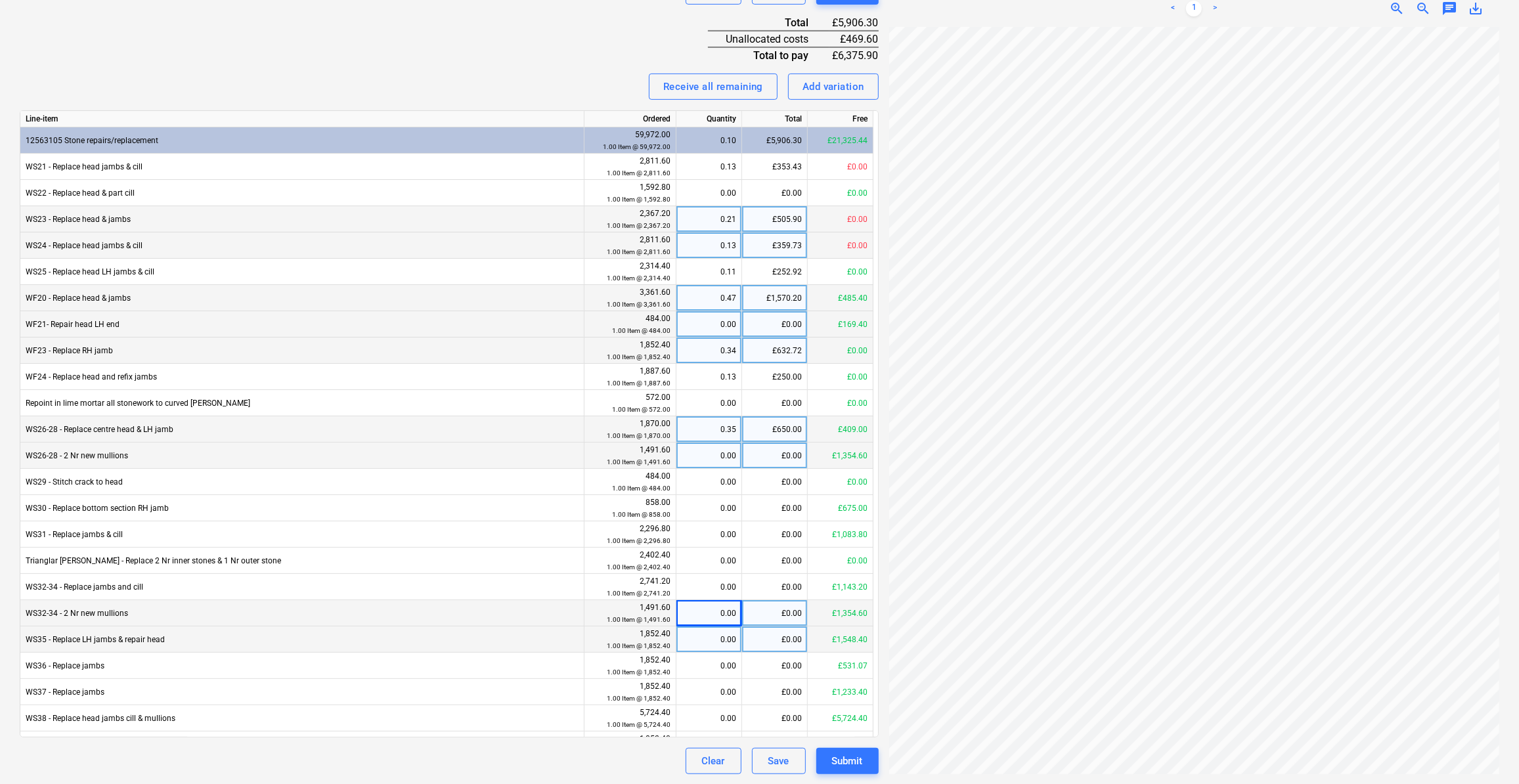
click at [786, 638] on div "£0.00" at bounding box center [775, 639] width 66 height 26
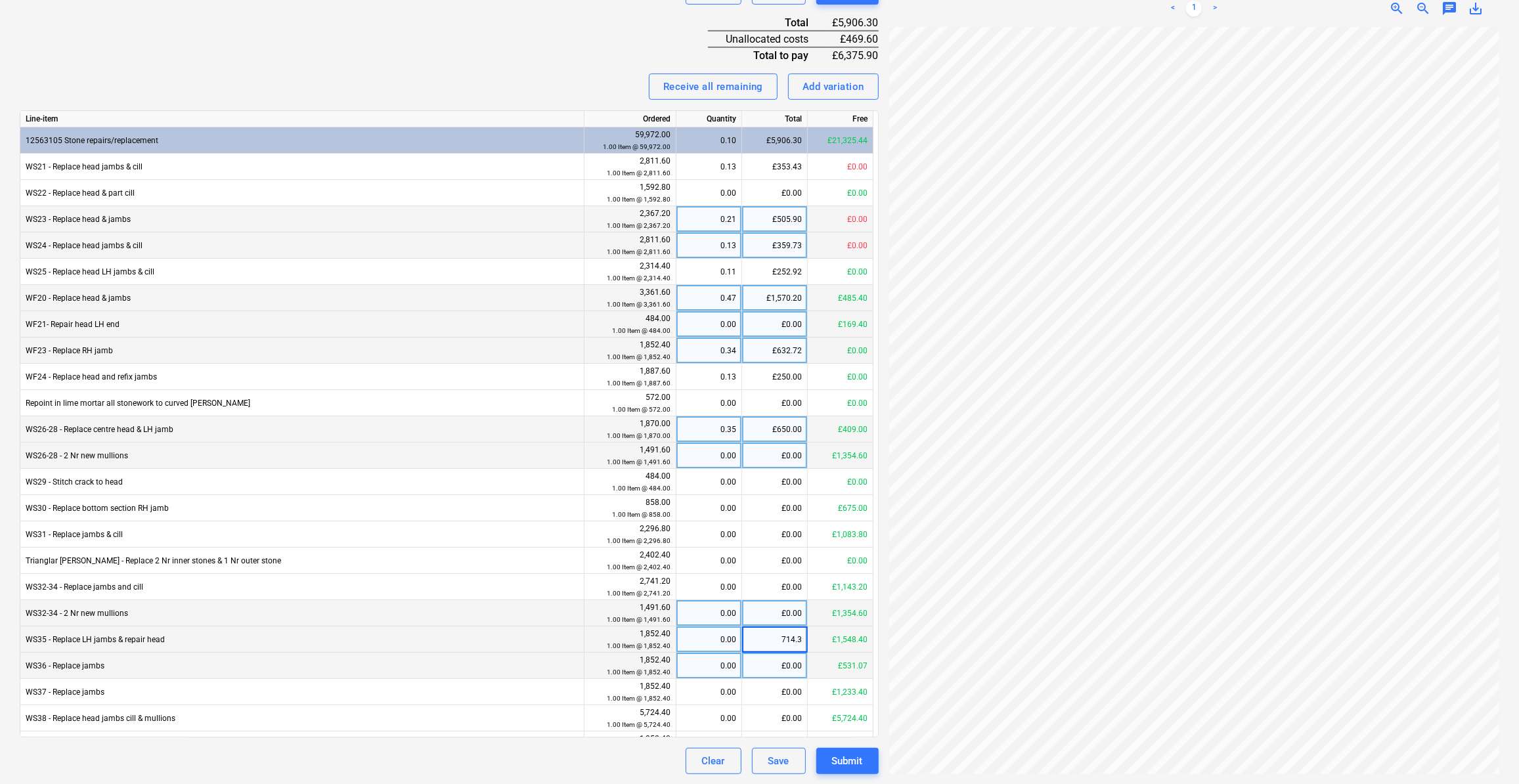
type input "714.33"
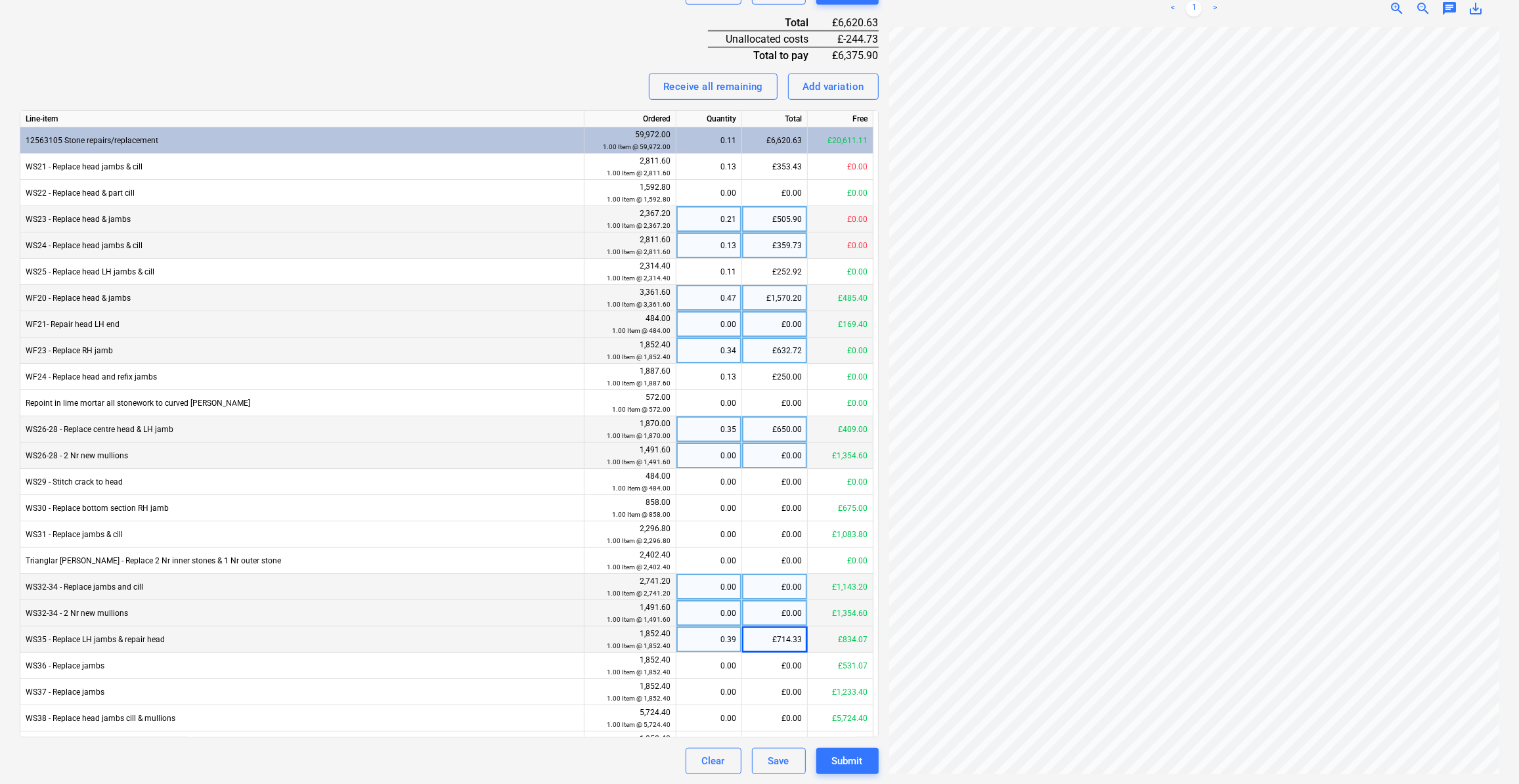
click at [815, 575] on div "£1,143.20" at bounding box center [840, 587] width 66 height 26
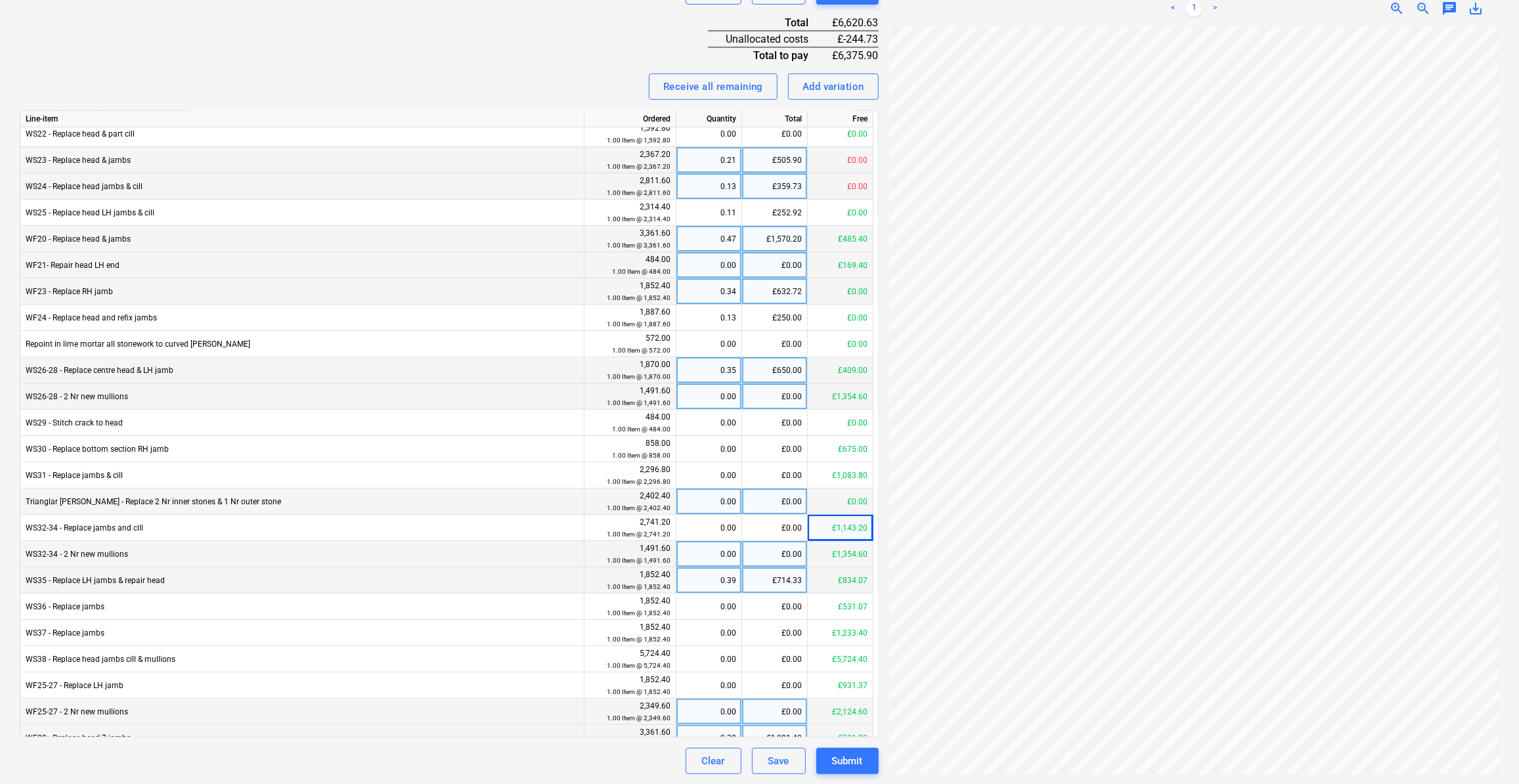
scroll to position [17, 340]
click at [763, 488] on div "Create new document Select company [PERSON_NAME] T/as LDC Heritage Restoration …" at bounding box center [759, 164] width 1490 height 1231
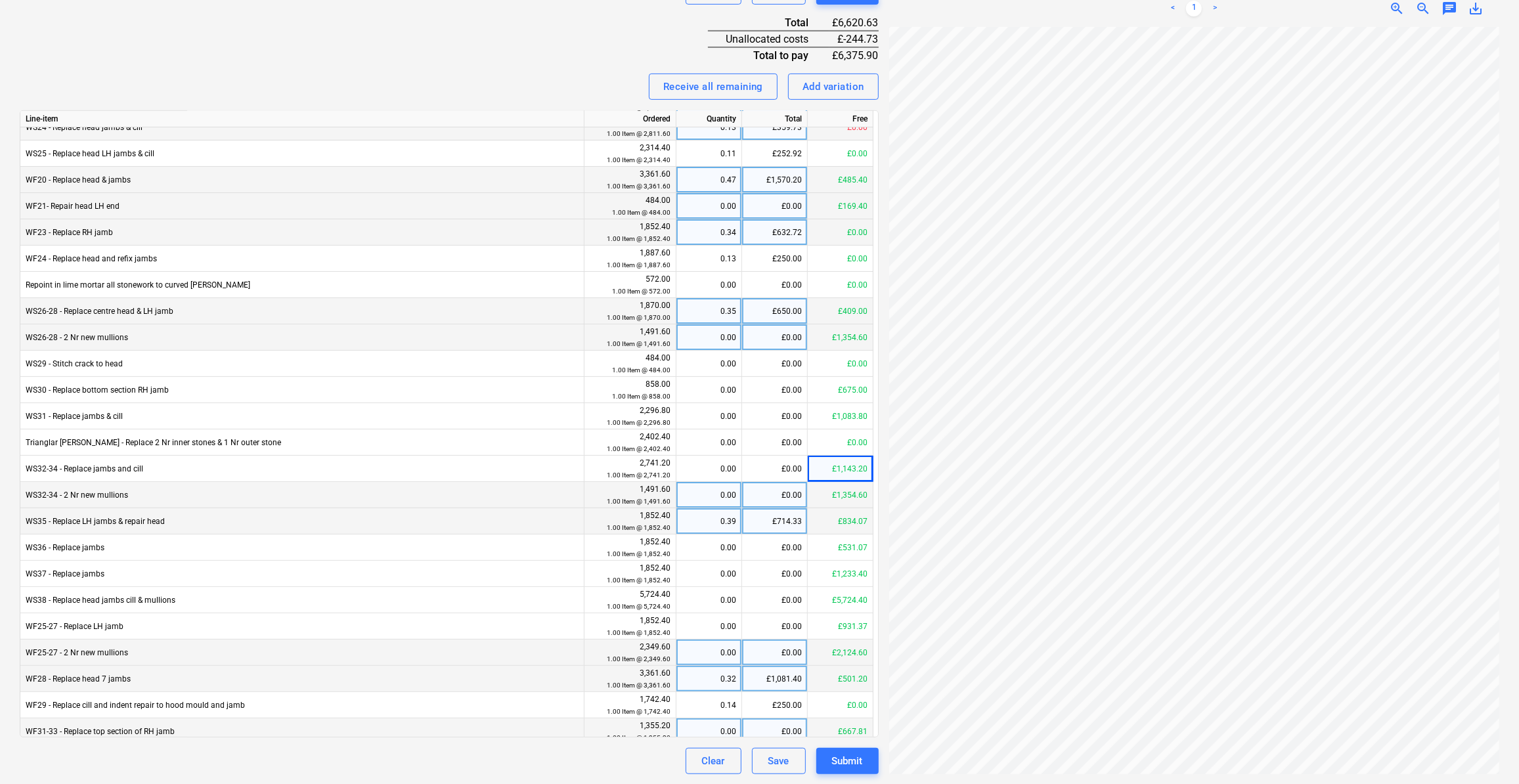
scroll to position [119, 0]
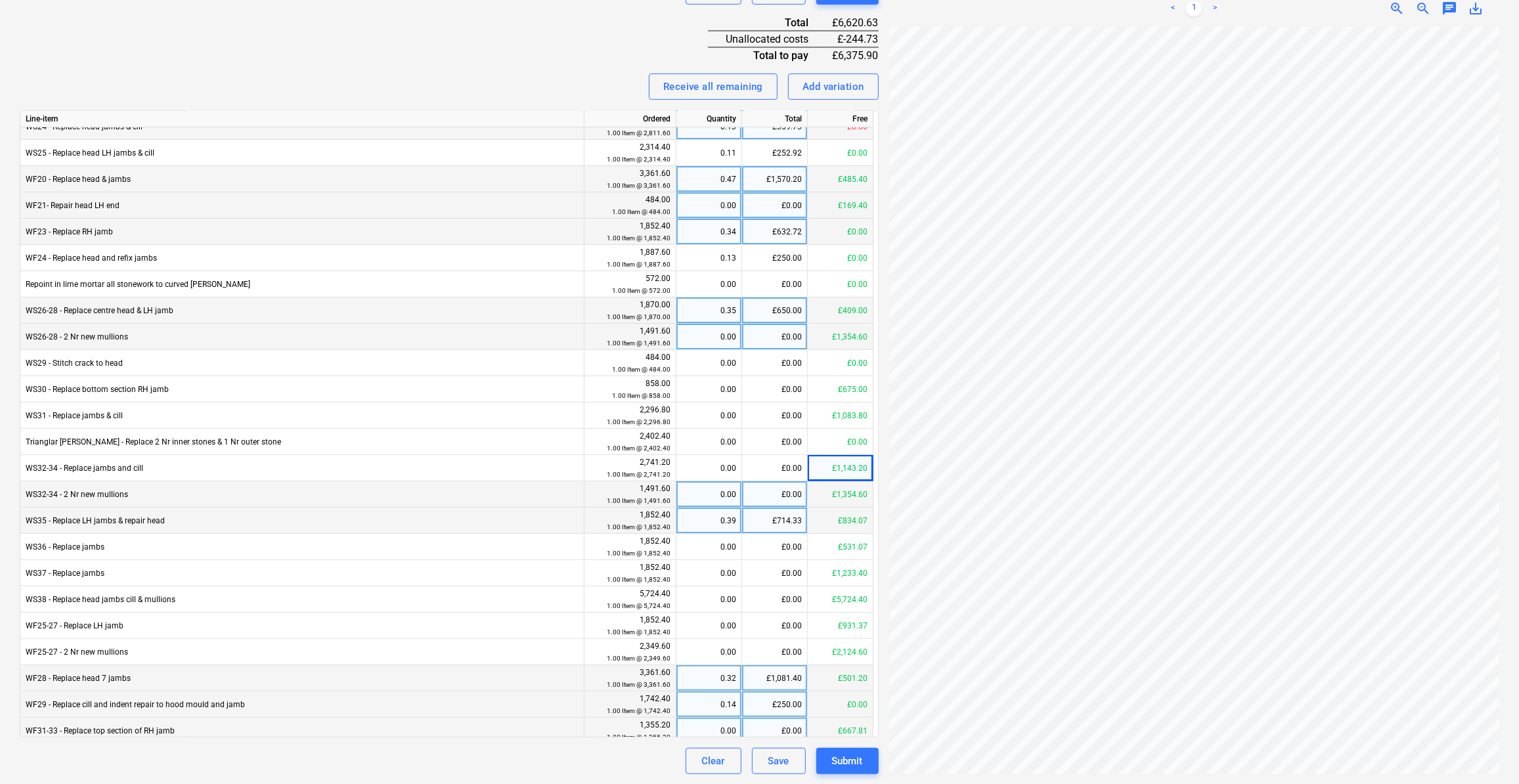
click at [803, 703] on div "£250.00" at bounding box center [775, 704] width 66 height 26
drag, startPoint x: 770, startPoint y: 644, endPoint x: 774, endPoint y: 680, distance: 36.2
click at [771, 644] on div "£0.00" at bounding box center [775, 652] width 66 height 26
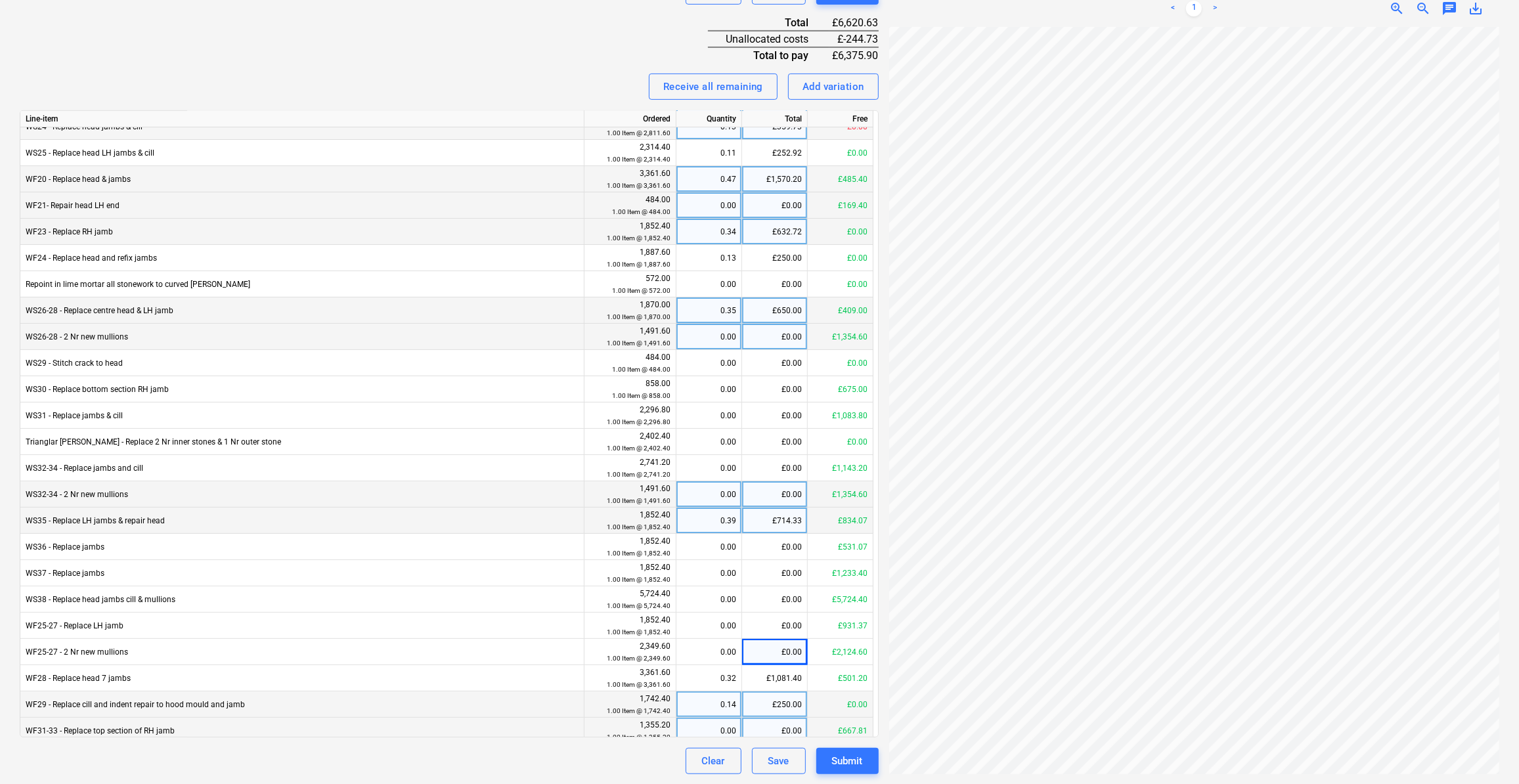
click at [776, 707] on div "£250.00" at bounding box center [775, 704] width 66 height 26
type input "5.27"
click at [795, 537] on div "£0.00" at bounding box center [775, 547] width 66 height 26
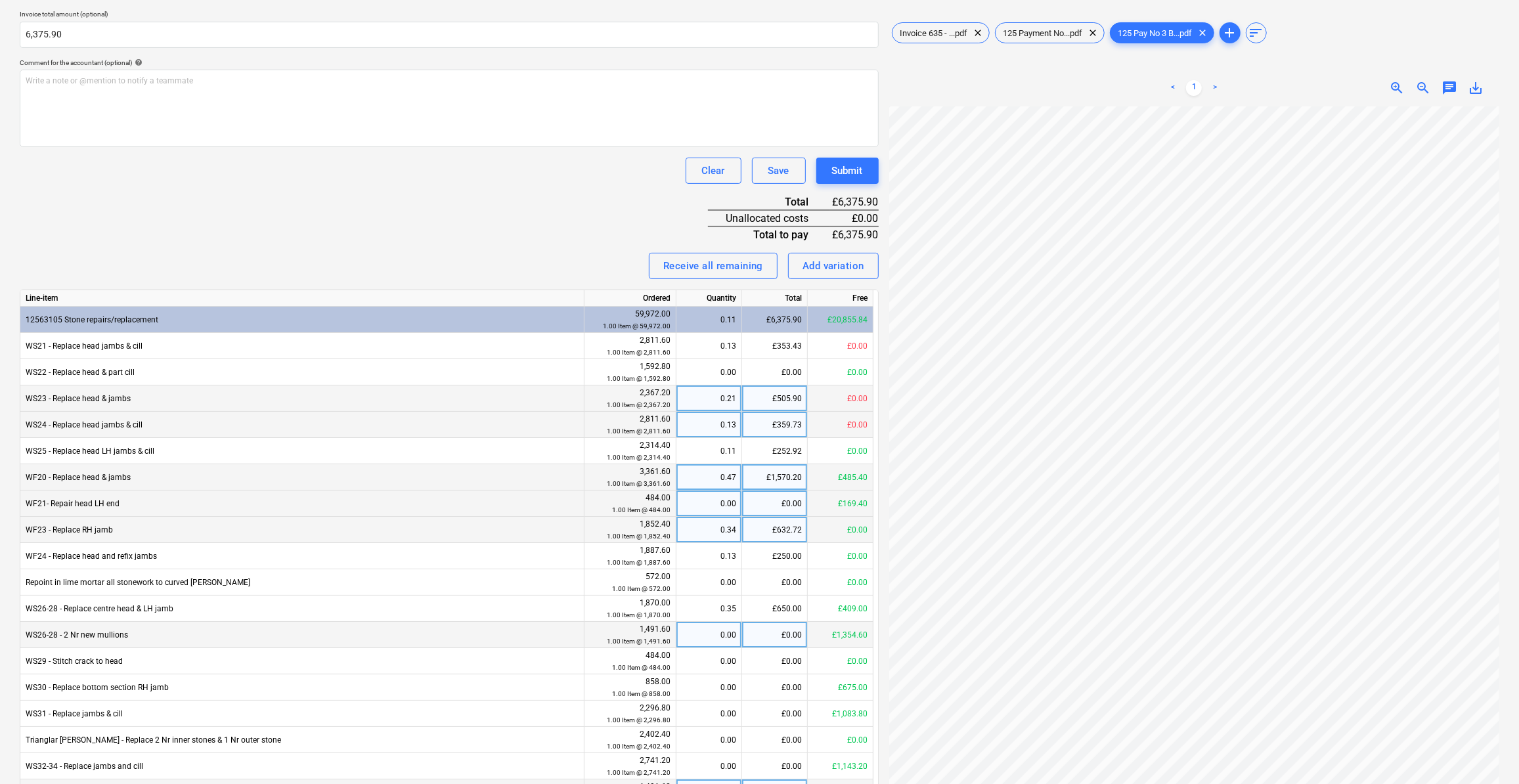
scroll to position [59, 0]
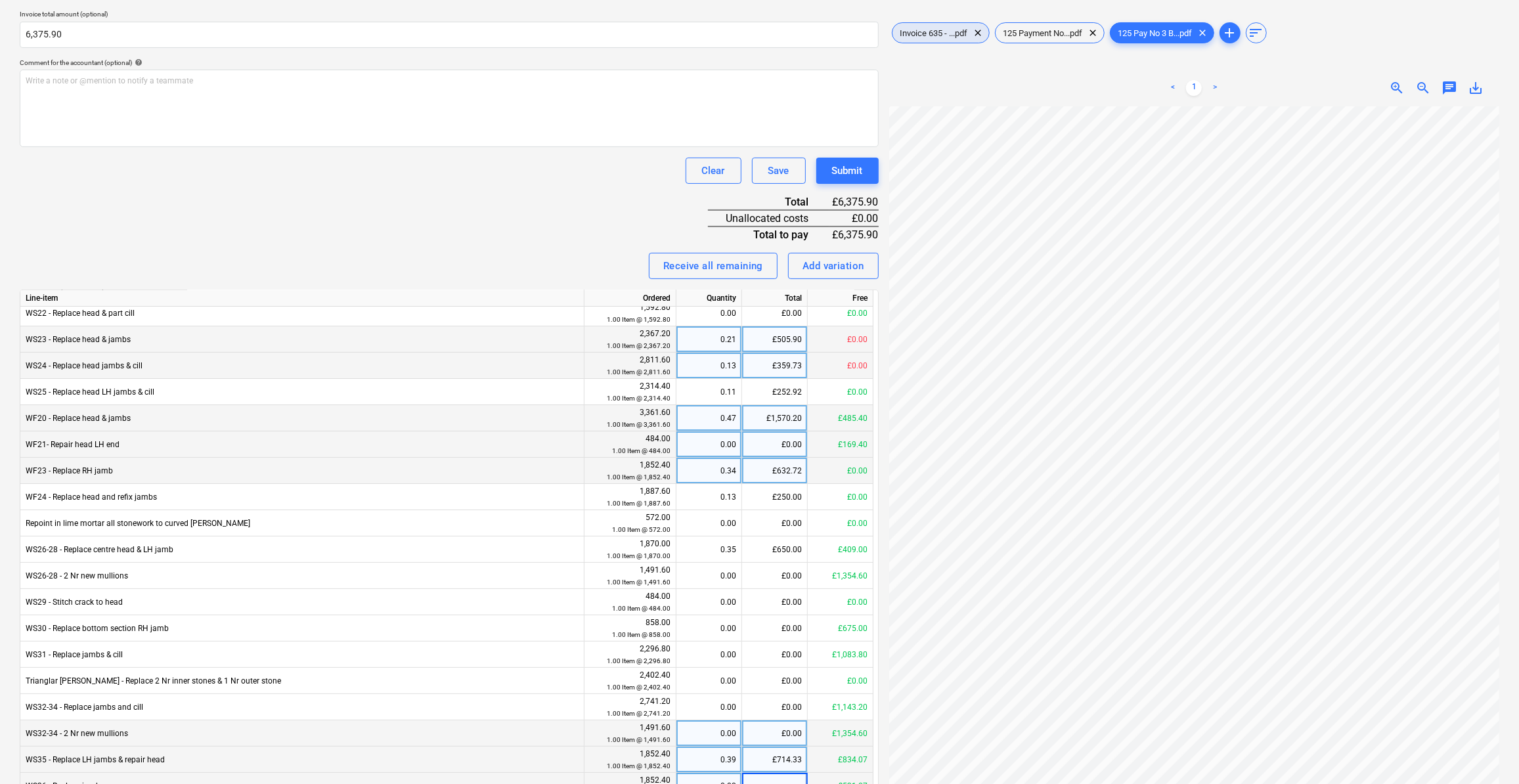
click at [918, 31] on span "Invoice 635 - ...pdf" at bounding box center [933, 33] width 83 height 10
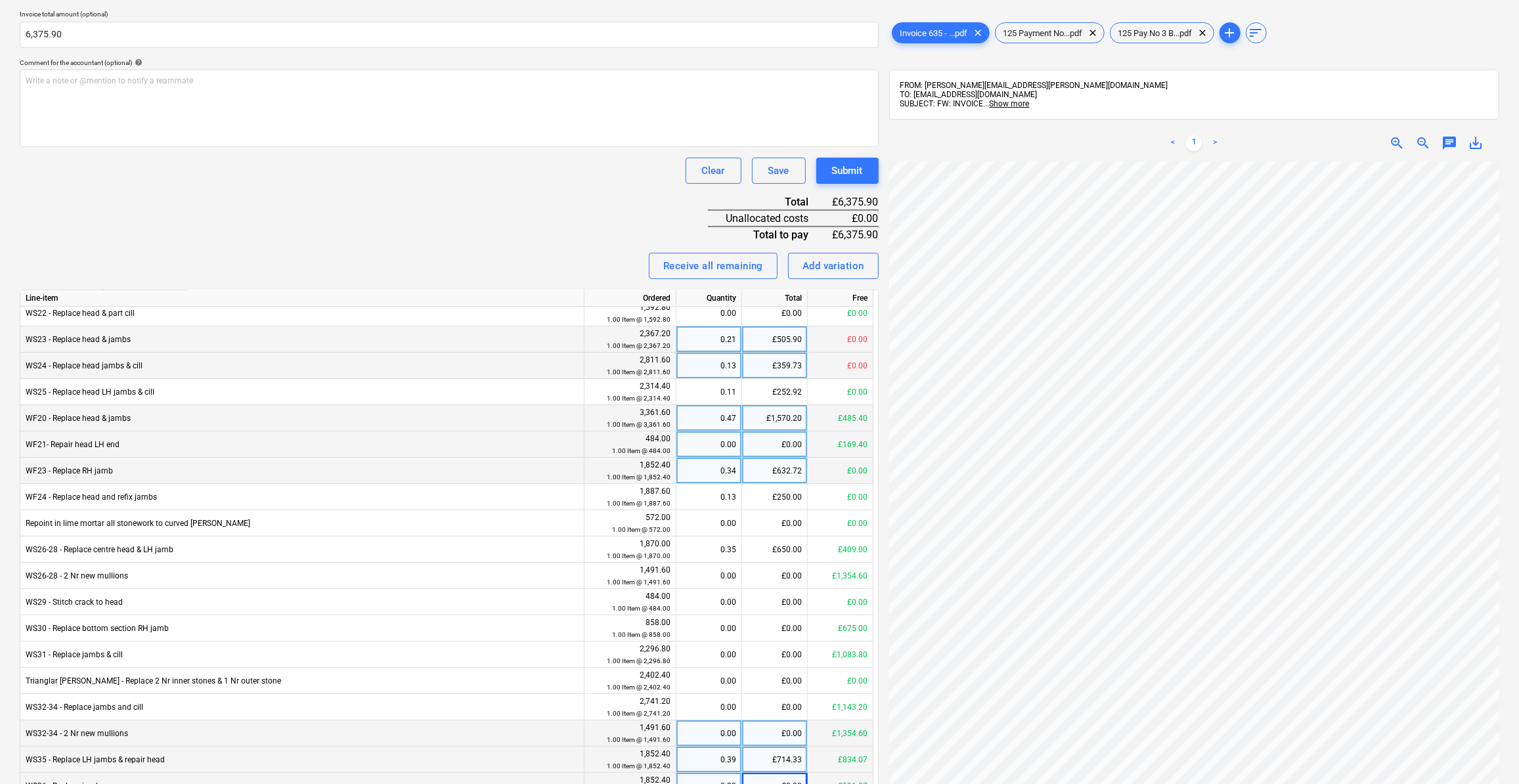
scroll to position [16, 276]
click at [1421, 140] on span "zoom_out" at bounding box center [1422, 143] width 16 height 16
click at [1420, 140] on span "zoom_out" at bounding box center [1422, 143] width 16 height 16
click at [1417, 138] on span "zoom_out" at bounding box center [1422, 143] width 16 height 16
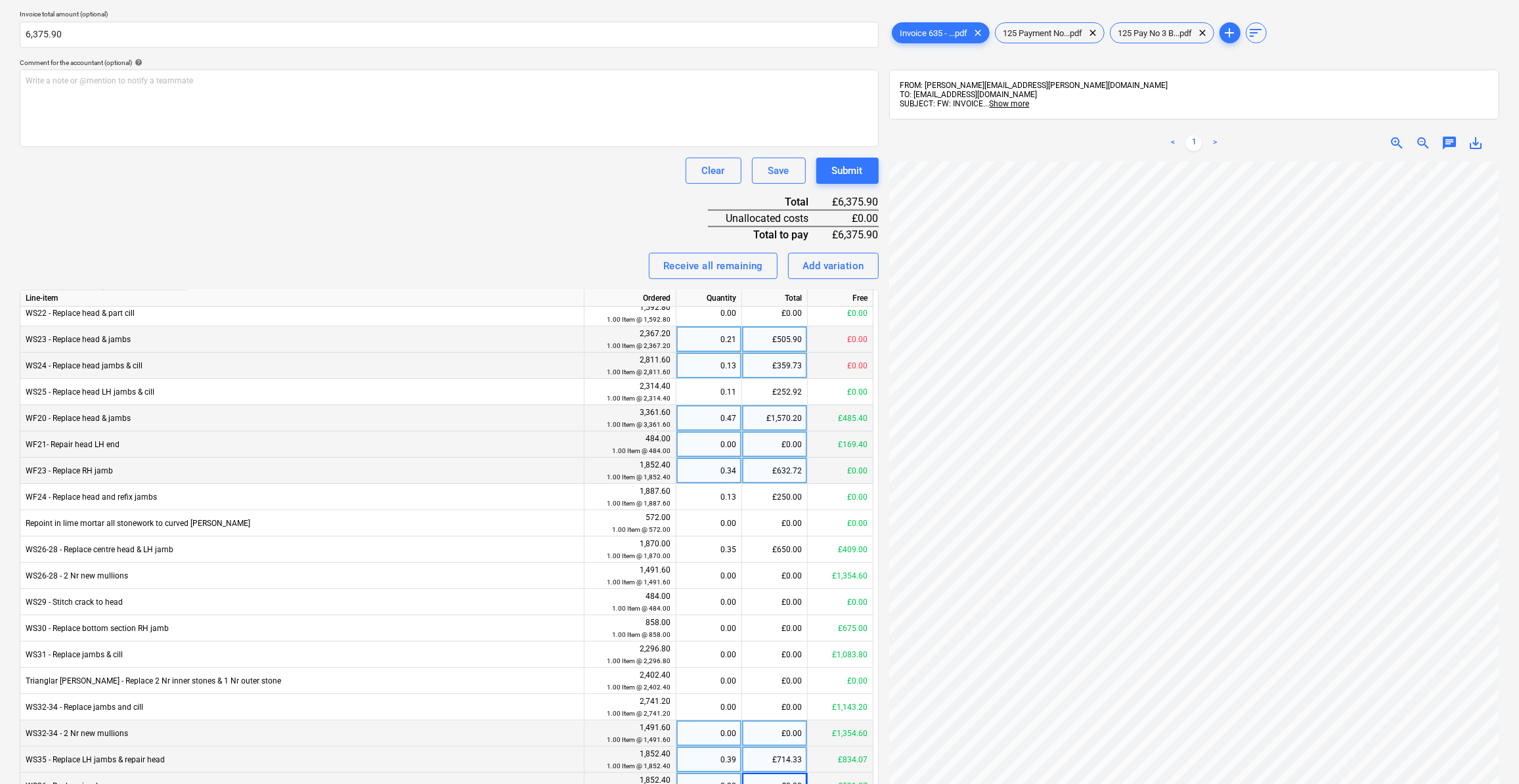
scroll to position [16, 0]
click at [1415, 138] on span "zoom_out" at bounding box center [1422, 143] width 16 height 16
click at [1417, 136] on span "zoom_out" at bounding box center [1422, 143] width 16 height 16
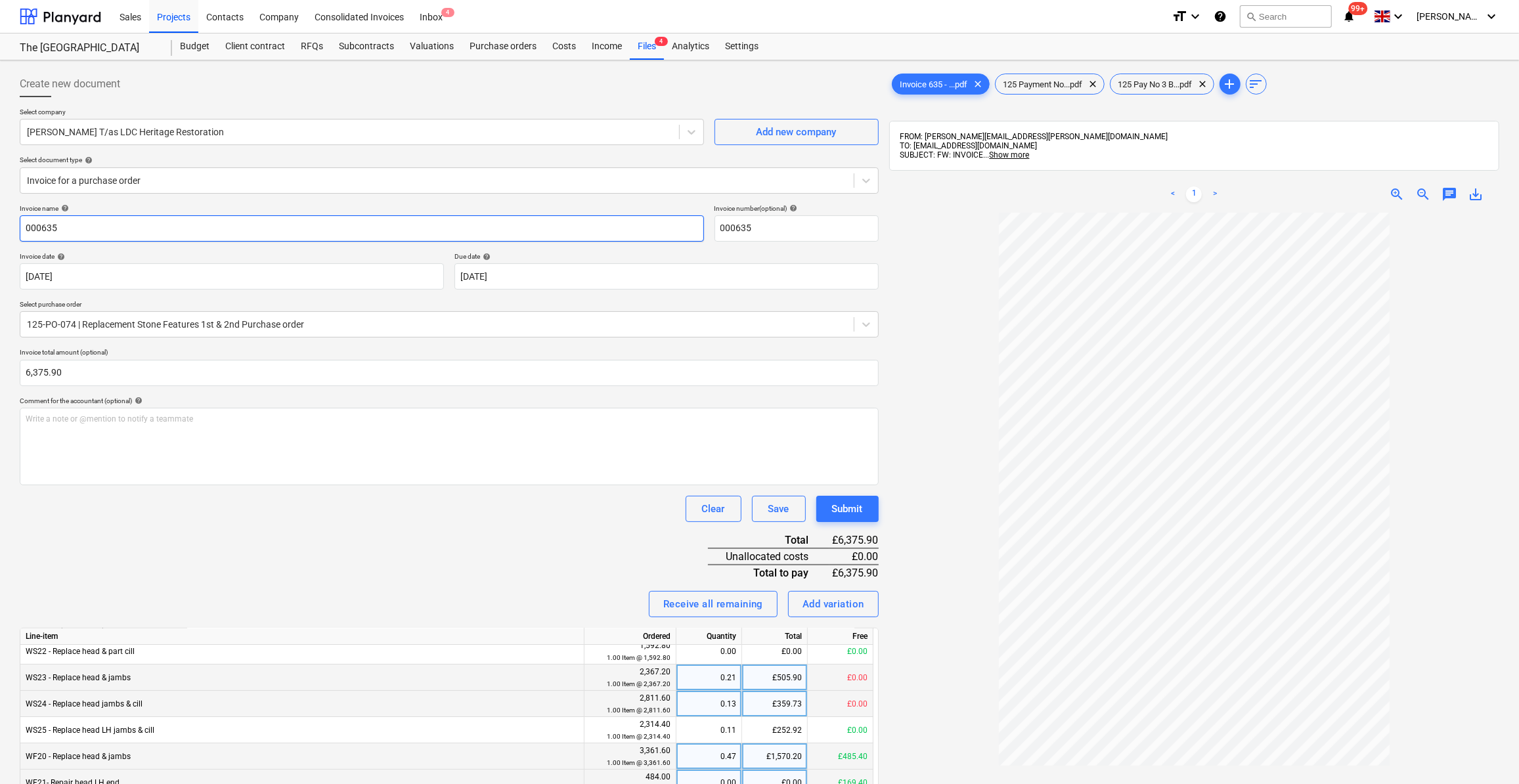
click at [23, 228] on input "000635" at bounding box center [361, 228] width 684 height 26
type input "Stone Installation [DATE] - 000635"
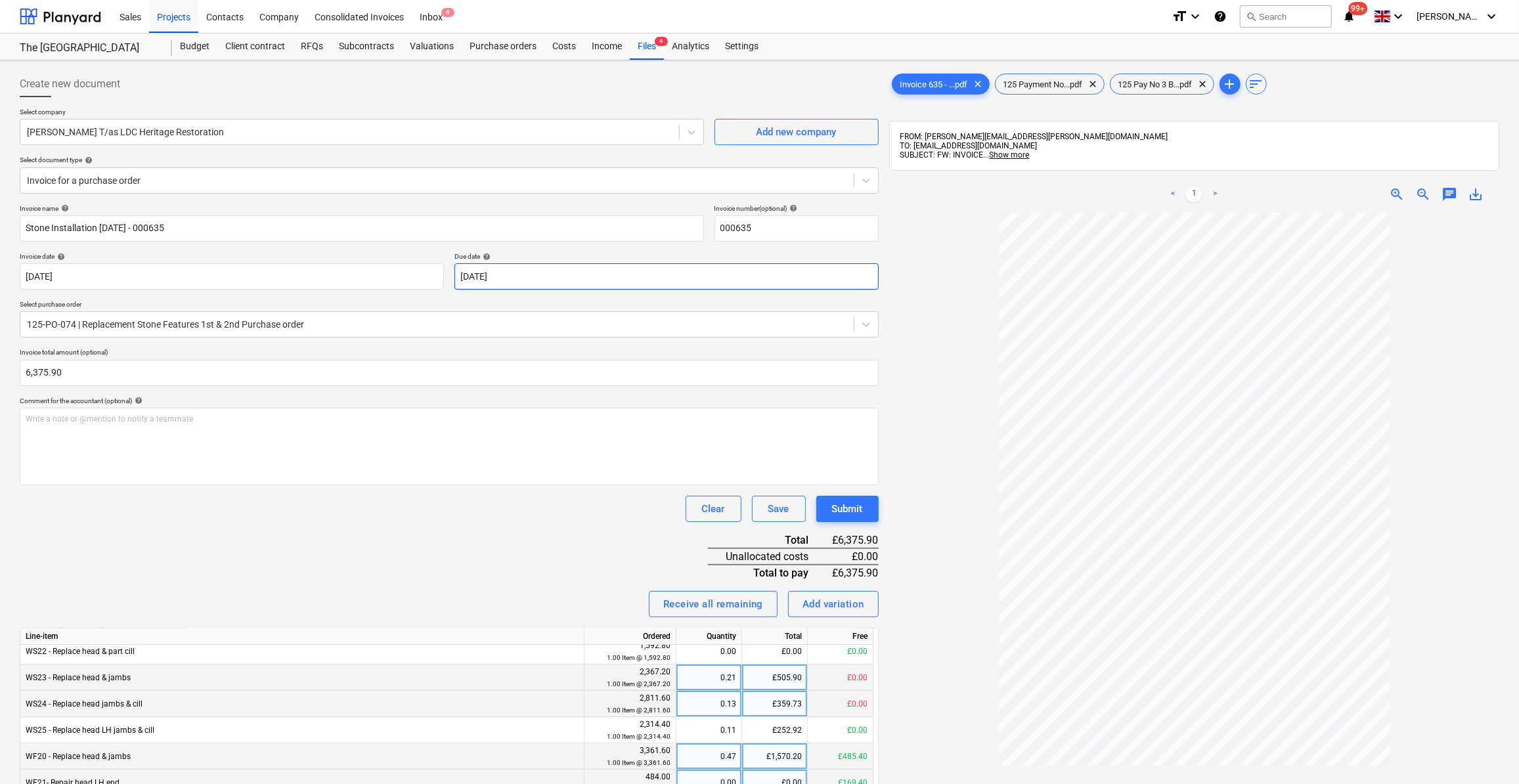
click at [533, 278] on body "Sales Projects Contacts Company Consolidated Invoices Inbox 4 format_size keybo…" at bounding box center [759, 392] width 1519 height 784
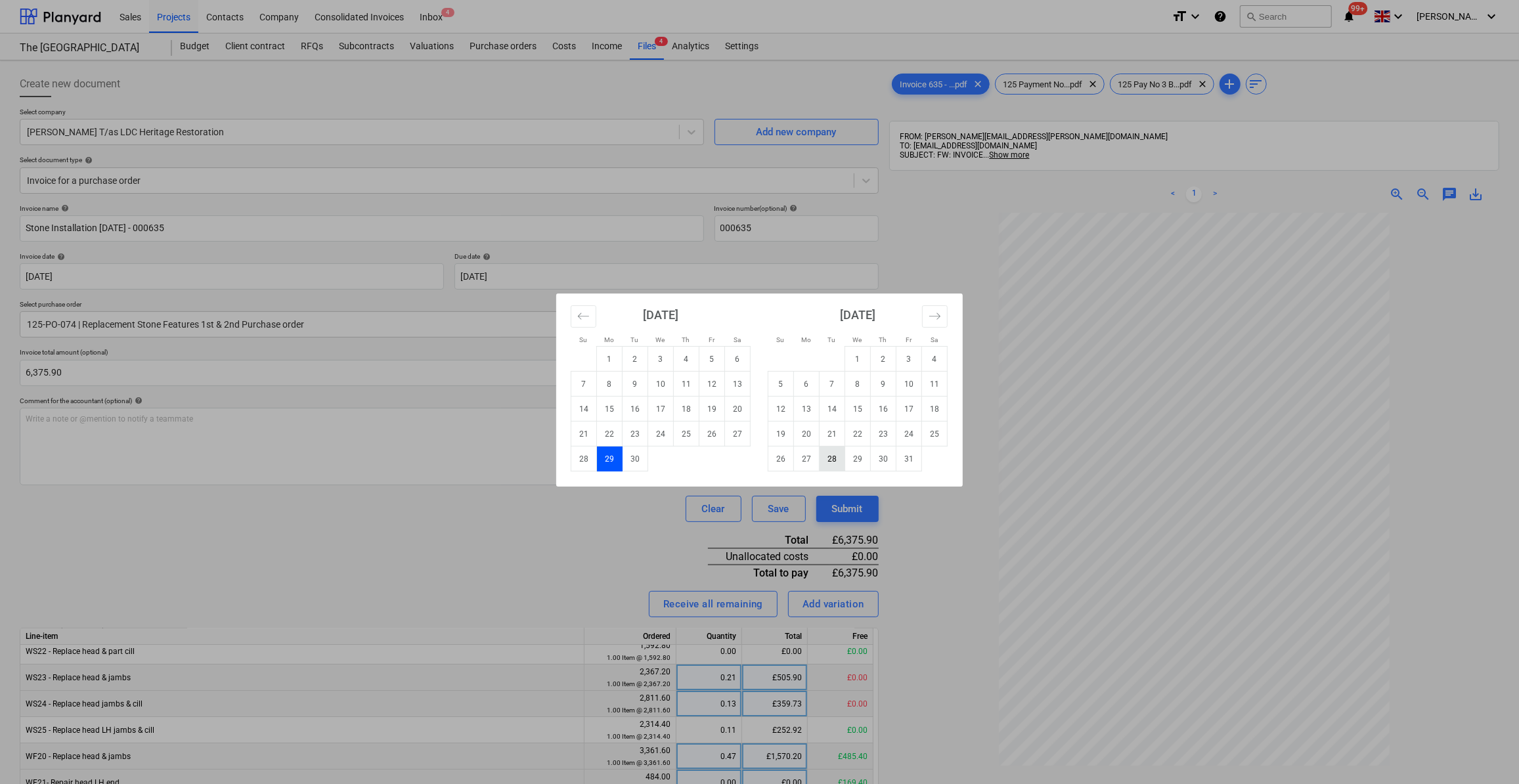
click at [834, 466] on td "28" at bounding box center [832, 459] width 26 height 25
type input "[DATE]"
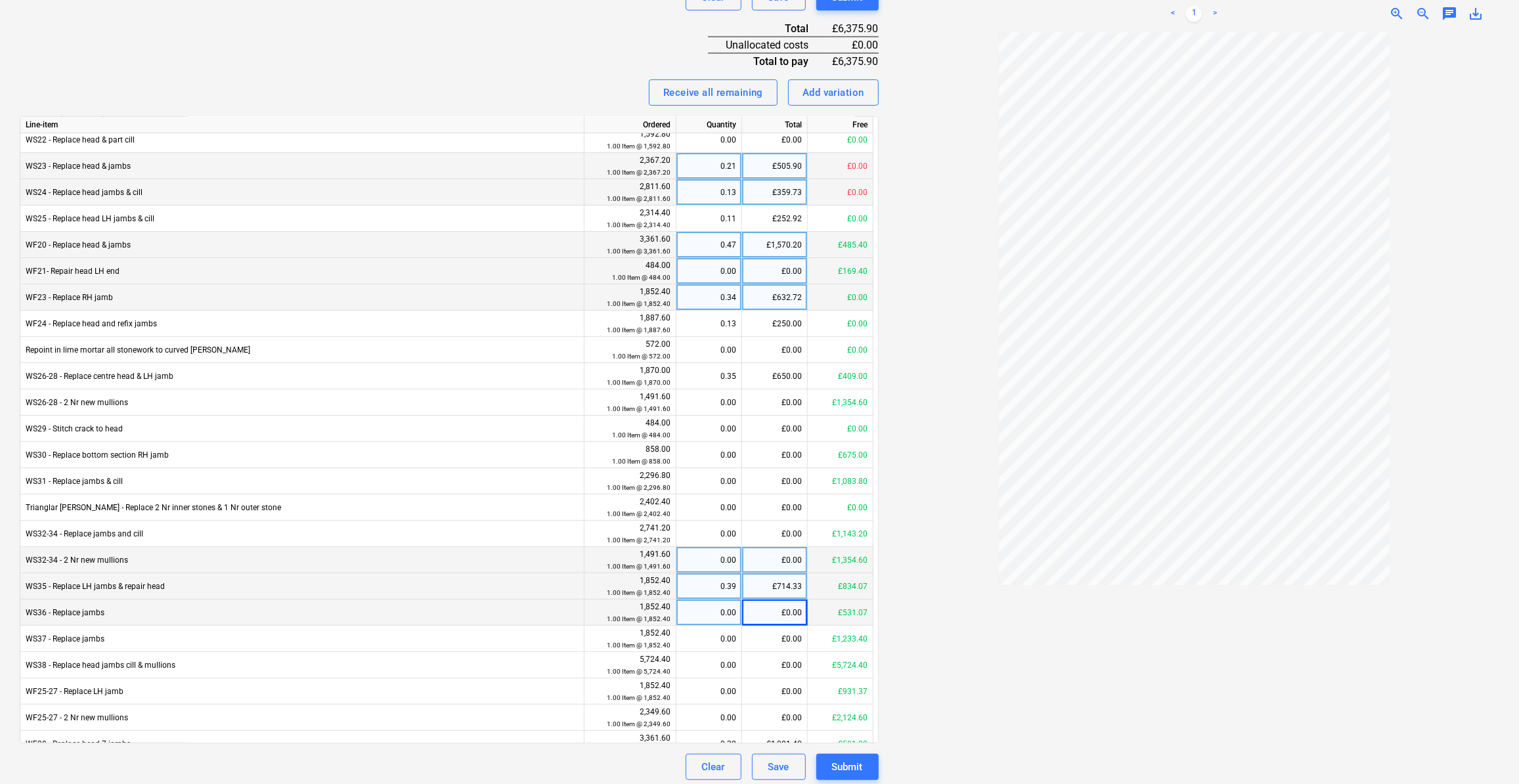
scroll to position [517, 0]
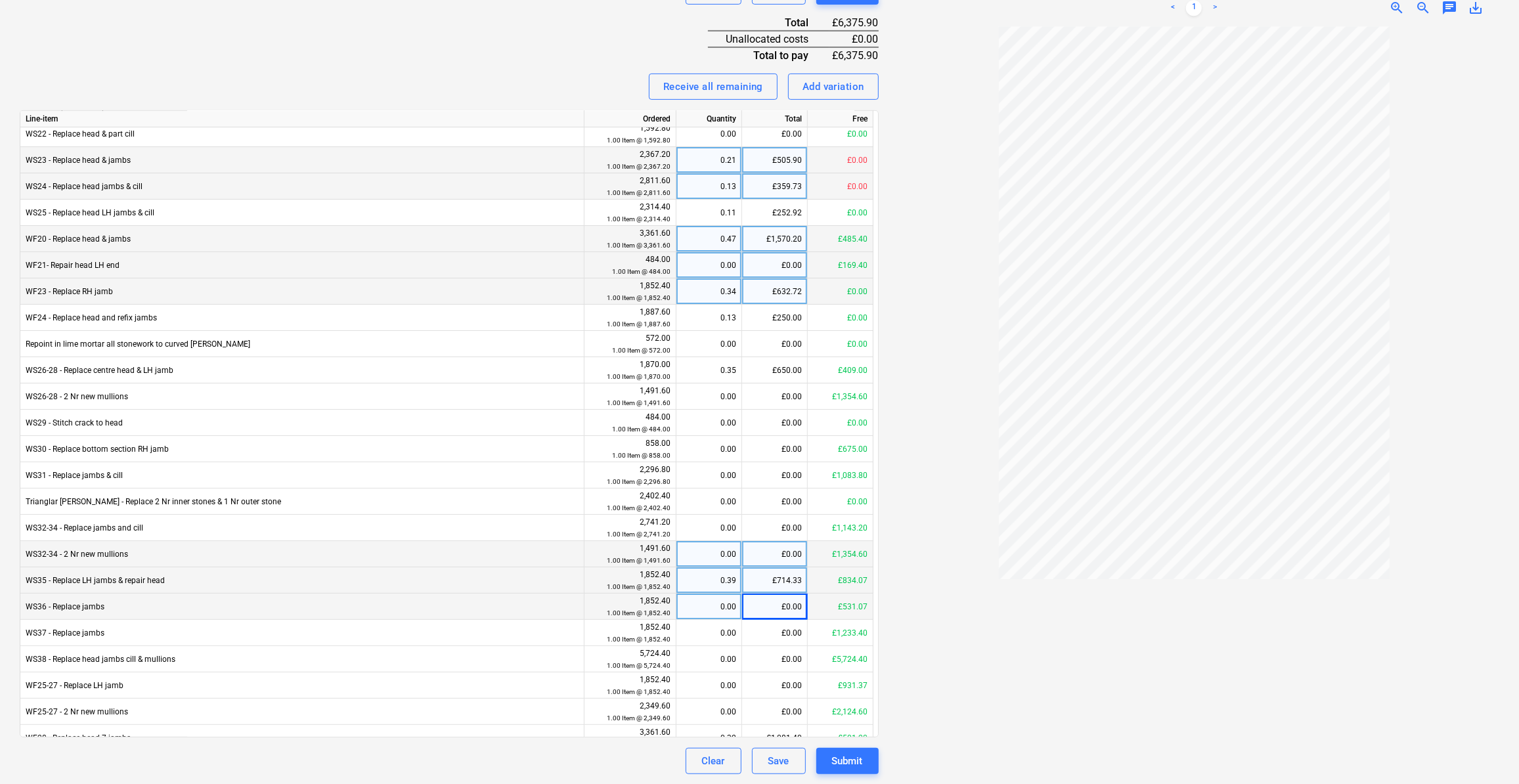
click at [968, 518] on div at bounding box center [1194, 400] width 611 height 747
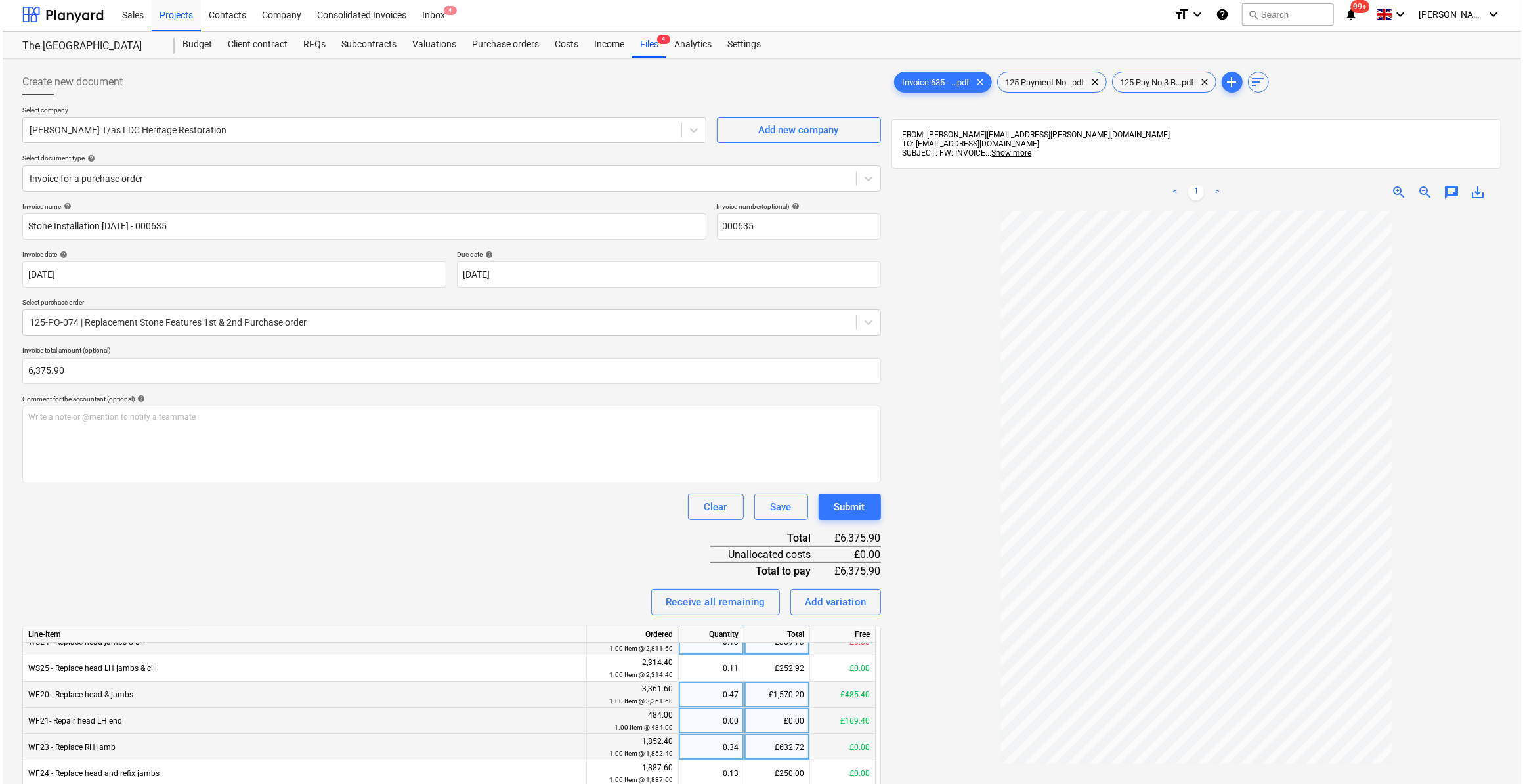
scroll to position [0, 0]
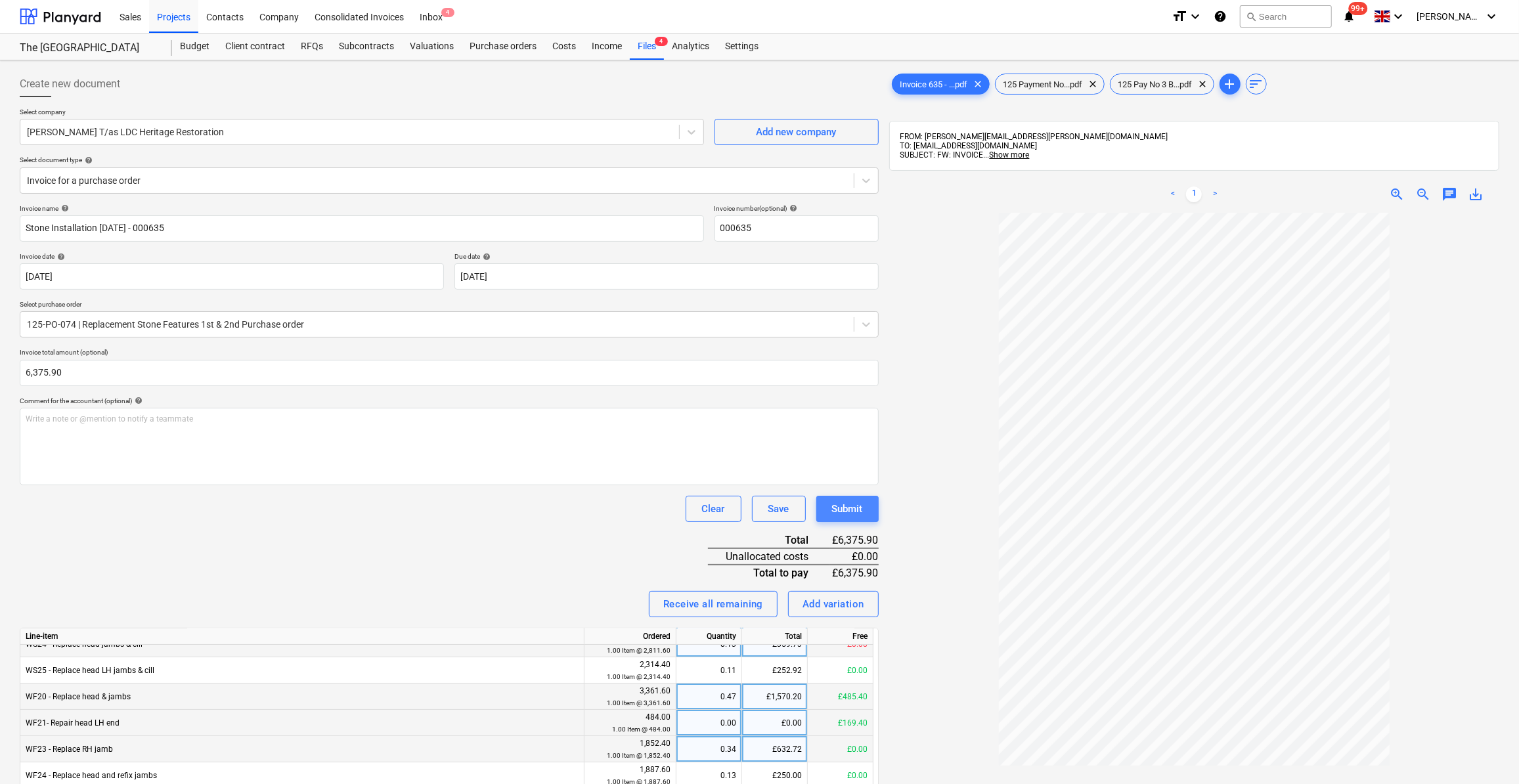
click at [847, 508] on div "Submit" at bounding box center [847, 508] width 31 height 17
